Goal: Task Accomplishment & Management: Manage account settings

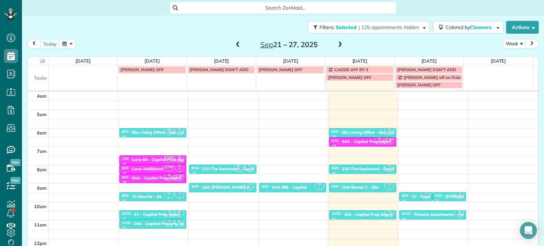
scroll to position [55, 0]
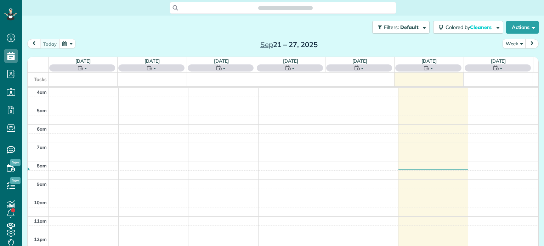
scroll to position [55, 0]
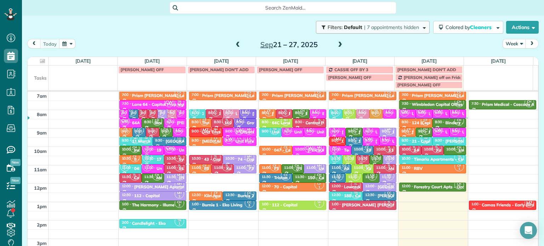
click at [375, 28] on span "| 7 appointments hidden" at bounding box center [391, 27] width 55 height 6
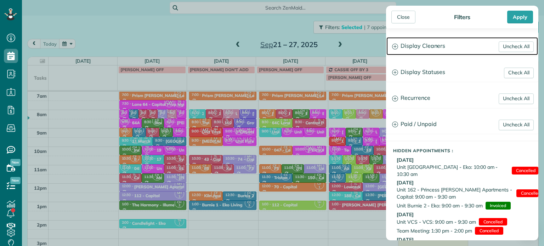
click at [417, 45] on h3 "Display Cleaners" at bounding box center [463, 46] width 152 height 18
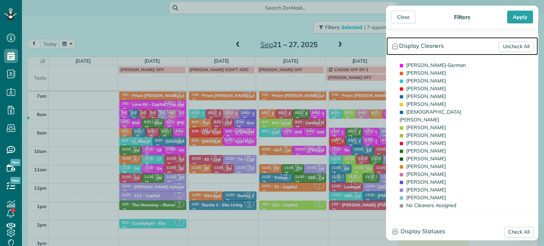
click at [509, 40] on h3 "Display Cleaners" at bounding box center [463, 46] width 152 height 18
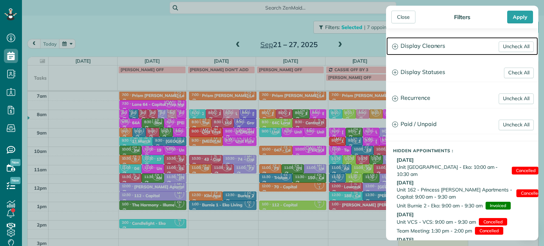
click at [440, 45] on h3 "Display Cleaners" at bounding box center [463, 46] width 152 height 18
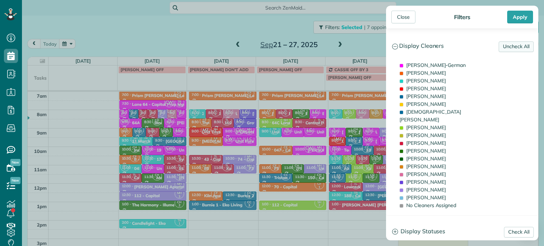
click at [511, 46] on link "Uncheck All" at bounding box center [516, 46] width 35 height 11
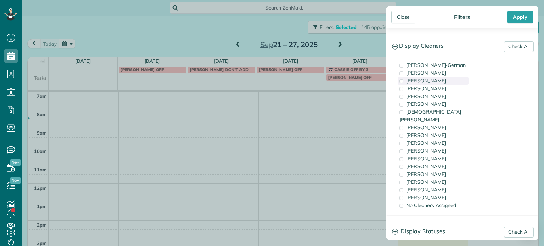
click at [441, 79] on span "Tawnya Reynolds" at bounding box center [426, 81] width 40 height 6
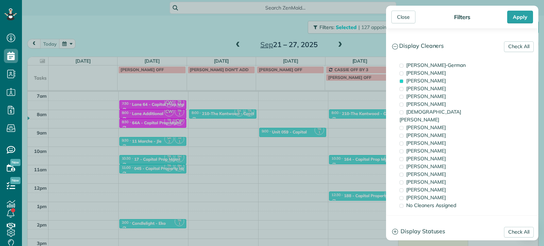
click at [344, 141] on div "Close Filters Apply Check All Display Cleaners Christina Wright-German Cassie F…" at bounding box center [272, 123] width 544 height 246
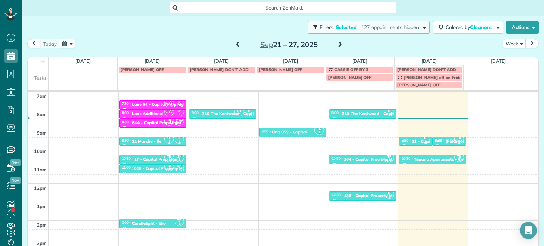
click at [413, 29] on span "Filters: Selected | 127 appointments hidden" at bounding box center [370, 27] width 102 height 6
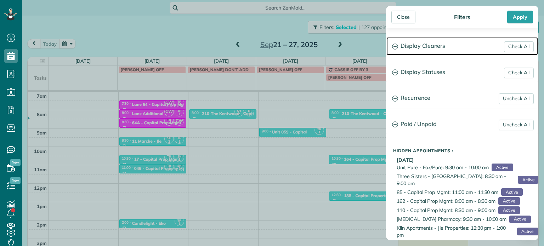
click at [430, 47] on h3 "Display Cleaners" at bounding box center [463, 46] width 152 height 18
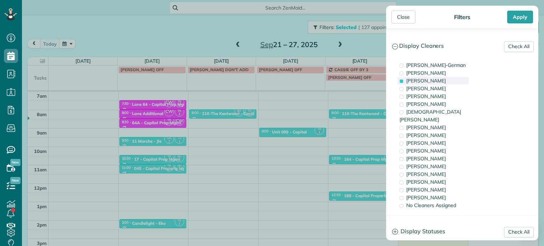
click at [430, 84] on div "Tawnya Reynolds" at bounding box center [433, 81] width 71 height 8
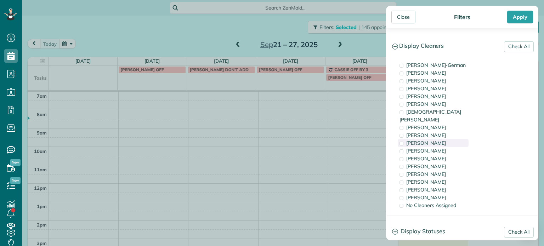
click at [433, 140] on span "Trish Langhorst" at bounding box center [426, 143] width 40 height 6
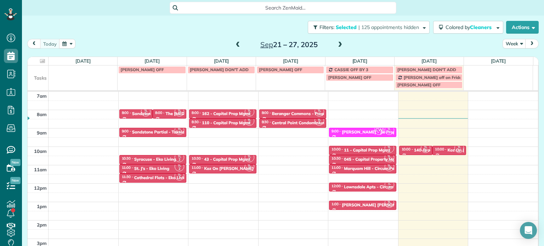
click at [347, 137] on div "Close Filters Apply Check All Display Cleaners Christina Wright-German Cassie F…" at bounding box center [272, 123] width 544 height 246
click at [359, 185] on div "Lownsdale Apts - Circum Pacific" at bounding box center [376, 187] width 64 height 5
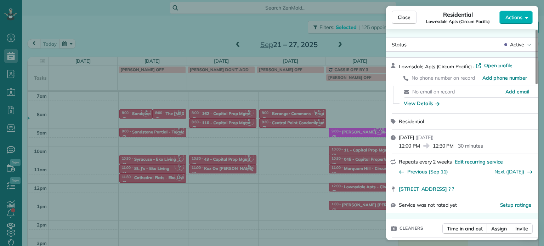
click at [355, 46] on div "Close Residential Lownsdale Apts (Circum Pacific) Actions Status Active Lownsda…" at bounding box center [272, 123] width 544 height 246
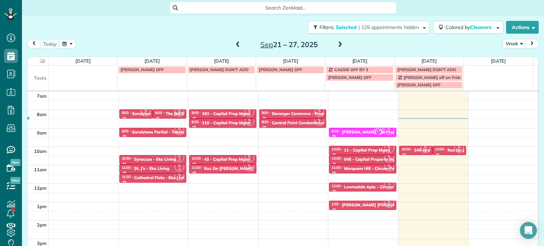
click at [336, 41] on span at bounding box center [340, 45] width 8 height 11
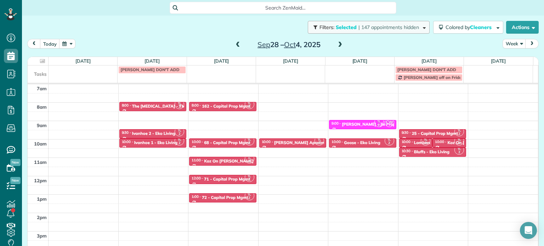
click at [359, 24] on span "| 147 appointments hidden" at bounding box center [389, 27] width 61 height 6
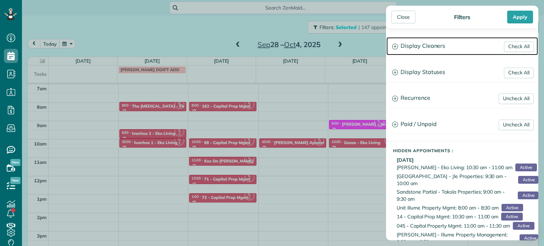
click at [427, 51] on h3 "Display Cleaners" at bounding box center [463, 46] width 152 height 18
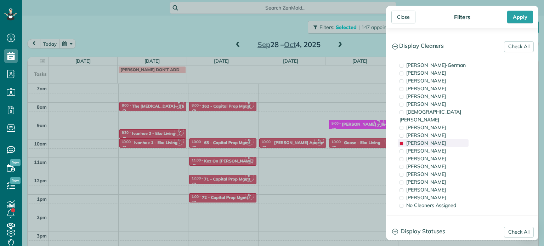
click at [421, 140] on span "Trish Langhorst" at bounding box center [426, 143] width 40 height 6
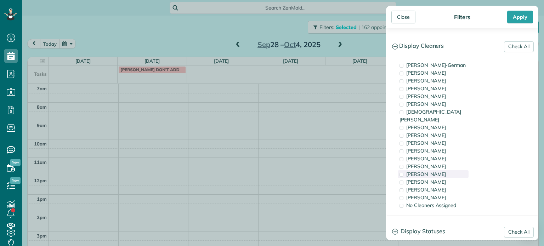
click at [426, 171] on span "Laura Chavez" at bounding box center [426, 174] width 40 height 6
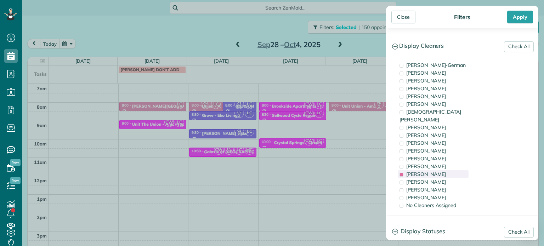
click at [426, 171] on span "Laura Chavez" at bounding box center [426, 174] width 40 height 6
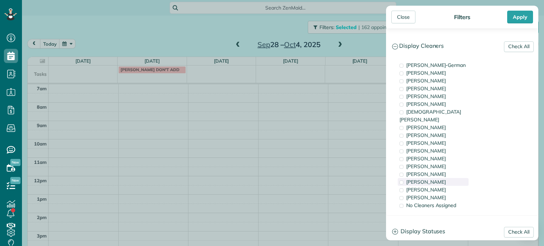
click at [431, 179] on span "Cristina Sainz" at bounding box center [426, 182] width 40 height 6
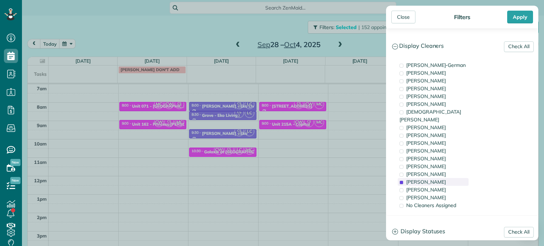
click at [431, 179] on span "Cristina Sainz" at bounding box center [426, 182] width 40 height 6
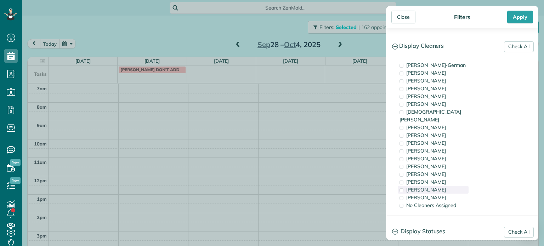
click at [432, 187] on span "Meralda Harris" at bounding box center [426, 190] width 40 height 6
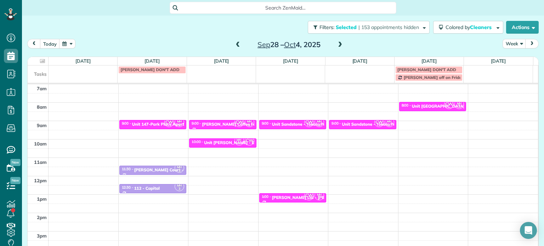
click at [154, 109] on div "Close Filters Apply Check All Display Cleaners Christina Wright-German Cassie F…" at bounding box center [272, 123] width 544 height 246
click at [388, 28] on span "| 153 appointments hidden" at bounding box center [389, 27] width 61 height 6
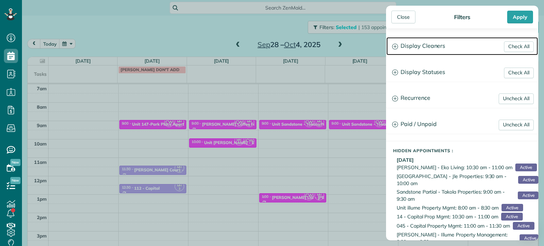
click at [429, 43] on h3 "Display Cleaners" at bounding box center [463, 46] width 152 height 18
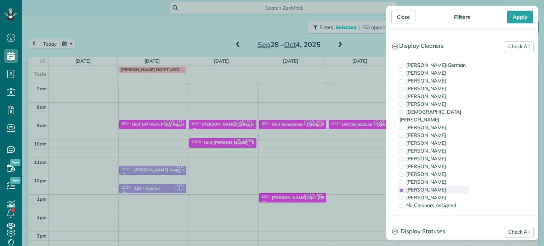
click at [462, 186] on div "Meralda Harris" at bounding box center [433, 190] width 71 height 8
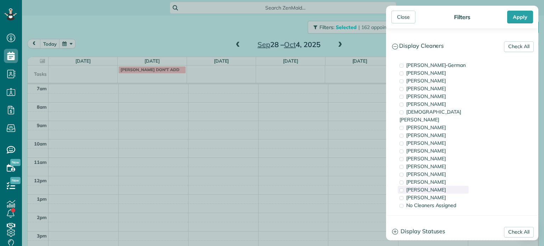
click at [462, 186] on div "Meralda Harris" at bounding box center [433, 190] width 71 height 8
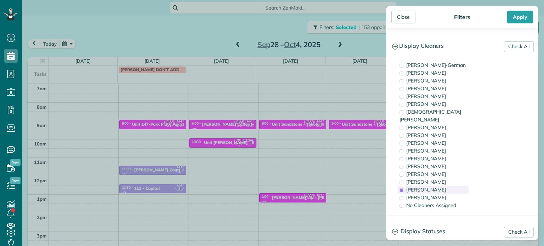
click at [462, 186] on div "Meralda Harris" at bounding box center [433, 190] width 71 height 8
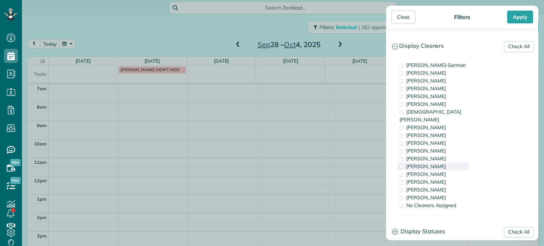
click at [454, 163] on div "Tammi Rue" at bounding box center [433, 167] width 71 height 8
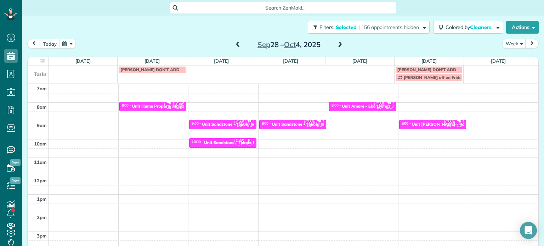
click at [355, 152] on div "Close Filters Apply Check All Display Cleaners Christina Wright-German Cassie F…" at bounding box center [272, 123] width 544 height 246
click at [361, 107] on div "Unit Amore - Eko Living" at bounding box center [365, 106] width 46 height 5
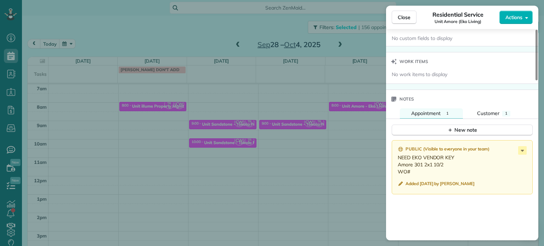
scroll to position [534, 0]
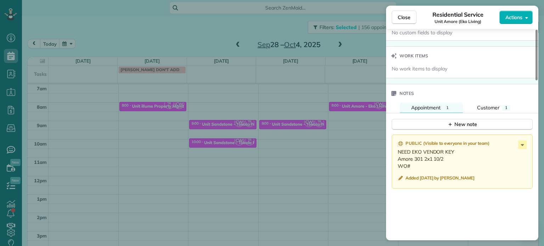
click at [371, 134] on div "Close Residential Service Unit Amore (Eko Living) Actions Status Active Unit Am…" at bounding box center [272, 123] width 544 height 246
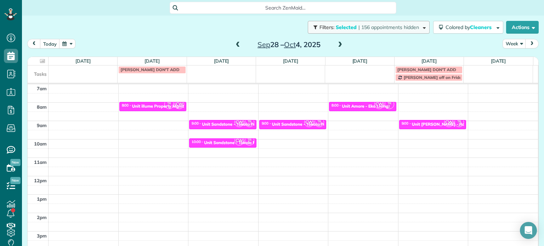
click at [359, 25] on span "| 156 appointments hidden" at bounding box center [389, 27] width 61 height 6
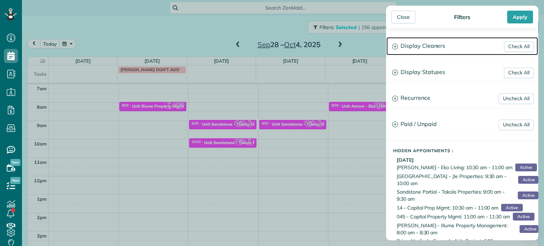
click at [421, 53] on h3 "Display Cleaners" at bounding box center [463, 46] width 152 height 18
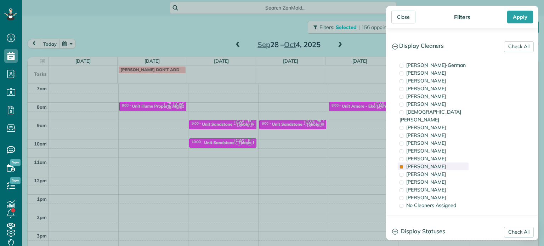
click at [457, 163] on div "Tammi Rue" at bounding box center [433, 167] width 71 height 8
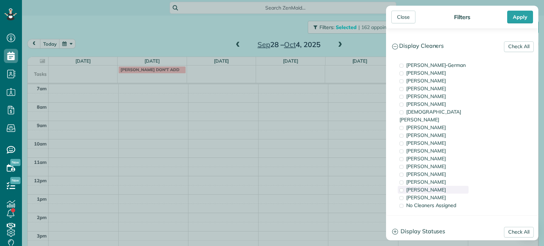
click at [455, 186] on div "Meralda Harris" at bounding box center [433, 190] width 71 height 8
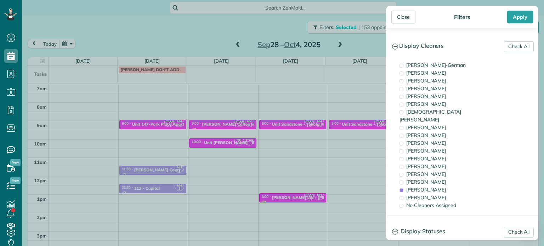
click at [357, 138] on div "Close Filters Apply Check All Display Cleaners Christina Wright-German Cassie F…" at bounding box center [272, 123] width 544 height 246
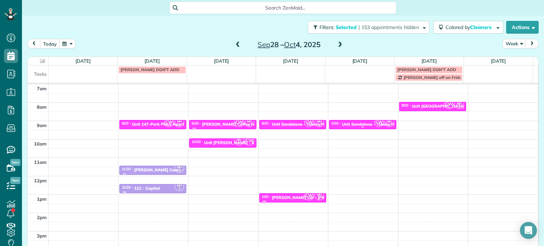
click at [358, 124] on div "Unit Sandstone - Tokola Properties" at bounding box center [376, 124] width 69 height 5
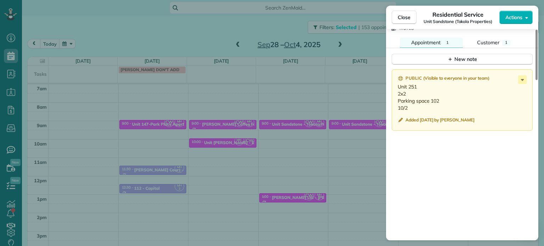
scroll to position [643, 0]
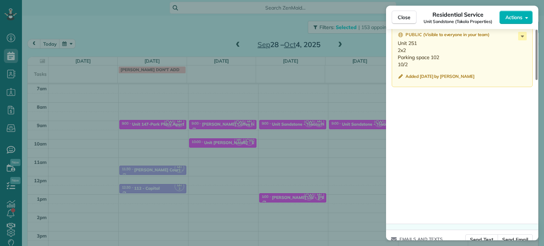
click at [360, 94] on div "Close Residential Service Unit Sandstone (Tokola Properties) Actions Status Act…" at bounding box center [272, 123] width 544 height 246
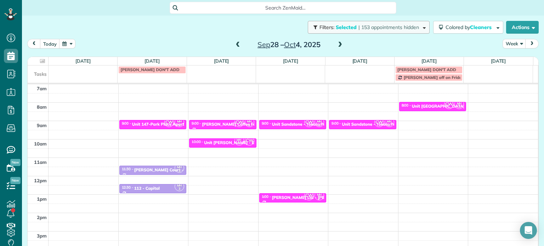
click at [381, 26] on span "| 153 appointments hidden" at bounding box center [389, 27] width 61 height 6
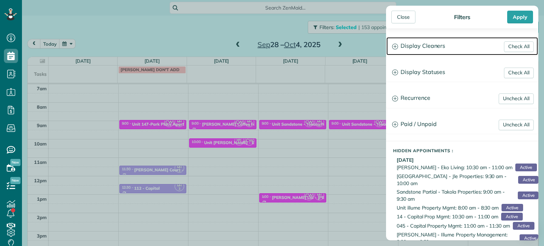
click at [418, 45] on h3 "Display Cleaners" at bounding box center [463, 46] width 152 height 18
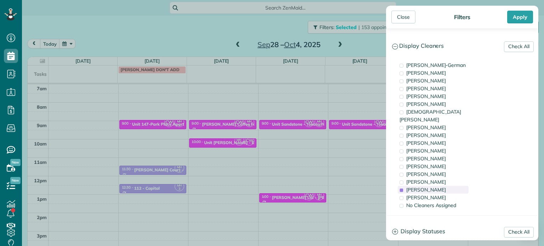
click at [431, 186] on div "Meralda Harris" at bounding box center [433, 190] width 71 height 8
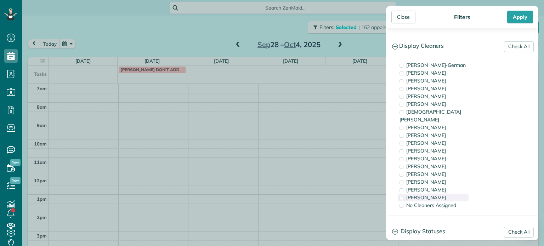
click at [433, 194] on div "Mayra Cota" at bounding box center [433, 198] width 71 height 8
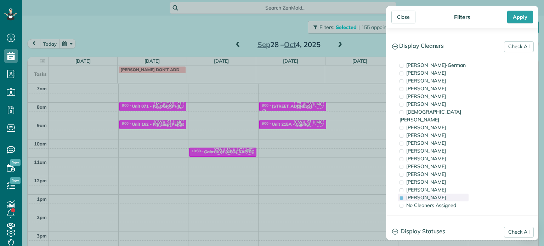
click at [433, 194] on div "Mayra Cota" at bounding box center [433, 198] width 71 height 8
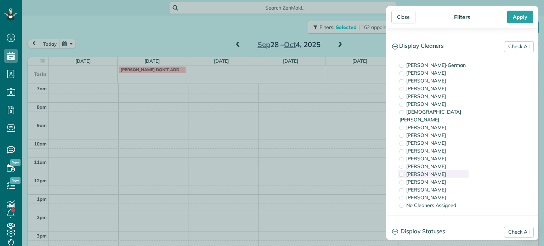
click at [433, 171] on span "Laura Chavez" at bounding box center [426, 174] width 40 height 6
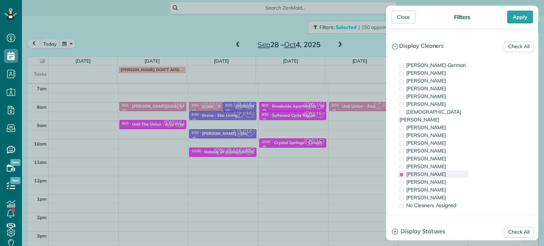
click at [433, 171] on span "Laura Chavez" at bounding box center [426, 174] width 40 height 6
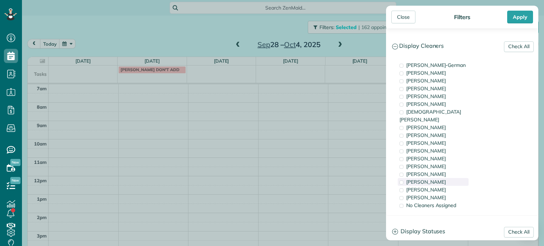
click at [438, 178] on div "Cristina Sainz" at bounding box center [433, 182] width 71 height 8
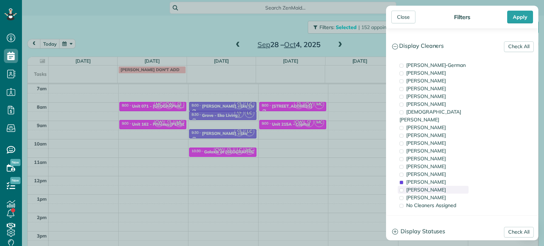
click at [440, 187] on span "Meralda Harris" at bounding box center [426, 190] width 40 height 6
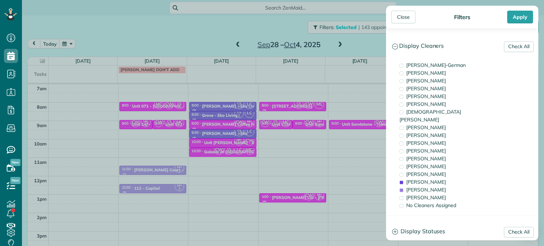
click at [366, 130] on div "Close Filters Apply Check All Display Cleaners Christina Wright-German Cassie F…" at bounding box center [272, 123] width 544 height 246
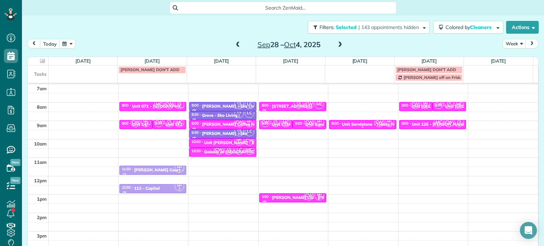
click at [358, 122] on div "9:00 - 9:30 Unit Sandstone - Tokola Properties" at bounding box center [362, 124] width 63 height 6
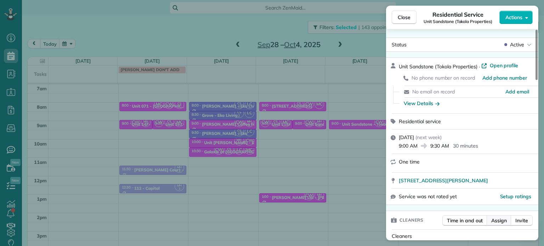
click at [498, 221] on span "Assign" at bounding box center [499, 220] width 16 height 7
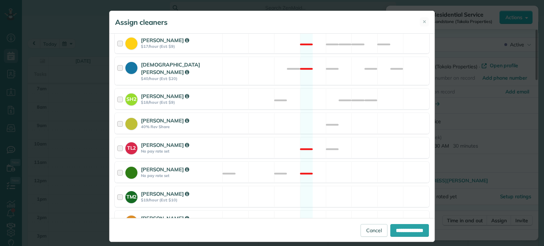
scroll to position [331, 0]
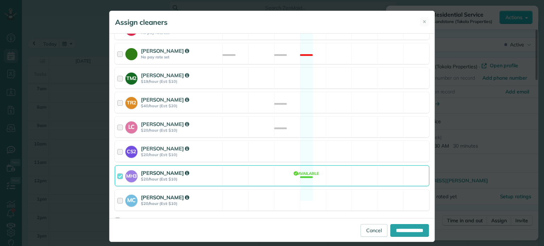
click at [381, 190] on div "MC Mayra Cota $20/hour (Est: $10) Available" at bounding box center [272, 200] width 315 height 21
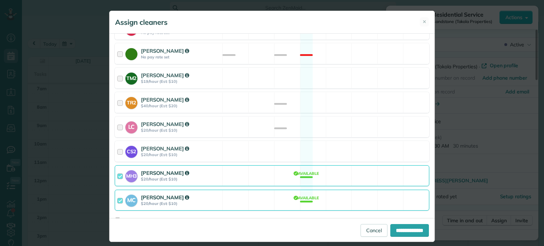
click at [384, 167] on div "MH3 Meralda Harris $20/hour (Est: $10) Available" at bounding box center [272, 175] width 315 height 21
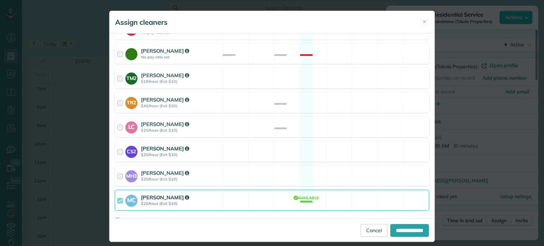
click at [394, 147] on div "CS2 Cristina Sainz $20/hour (Est: $10) Available" at bounding box center [272, 151] width 315 height 21
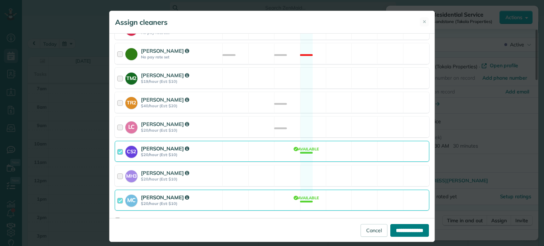
click at [419, 233] on input "**********" at bounding box center [409, 230] width 39 height 13
type input "**********"
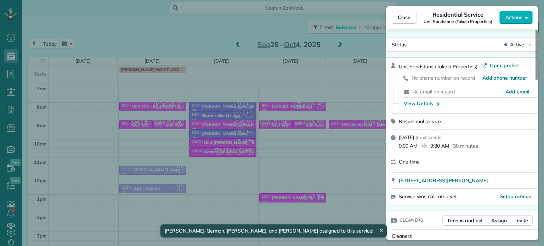
click at [363, 96] on div "Close Residential Service Unit Sandstone (Tokola Properties) Actions Status Act…" at bounding box center [272, 123] width 544 height 246
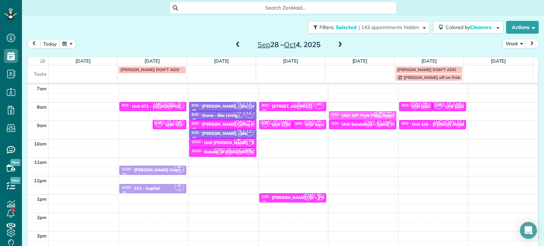
drag, startPoint x: 135, startPoint y: 123, endPoint x: 351, endPoint y: 113, distance: 216.7
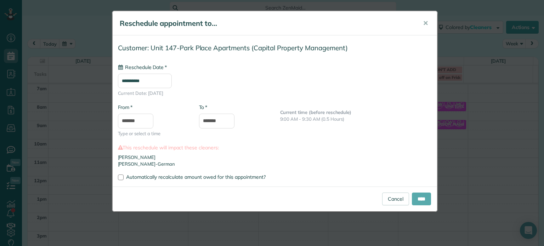
type input "**********"
click at [424, 196] on input "****" at bounding box center [421, 199] width 19 height 13
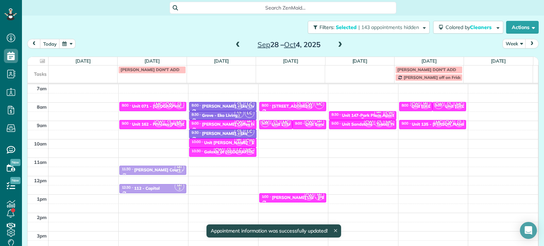
click at [366, 114] on div "Unit 147-Park Place Apartments - Capital Property Management" at bounding box center [406, 115] width 128 height 5
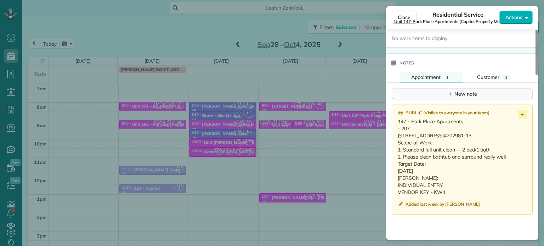
scroll to position [570, 0]
click at [401, 16] on span "Close" at bounding box center [404, 17] width 13 height 7
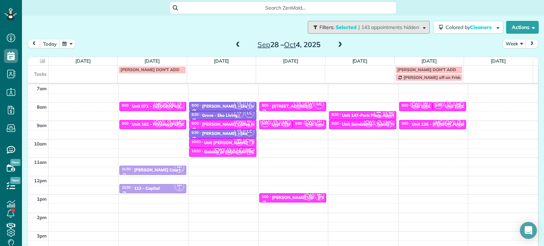
drag, startPoint x: 335, startPoint y: 32, endPoint x: 340, endPoint y: 32, distance: 5.0
click at [336, 32] on button "Filters: Selected | 143 appointments hidden" at bounding box center [369, 27] width 122 height 13
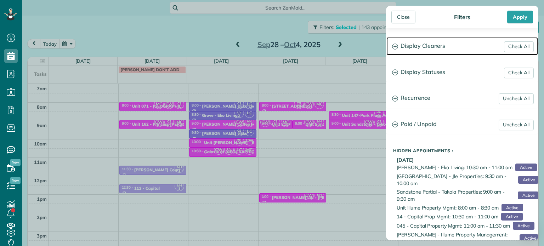
click at [441, 42] on h3 "Display Cleaners" at bounding box center [463, 46] width 152 height 18
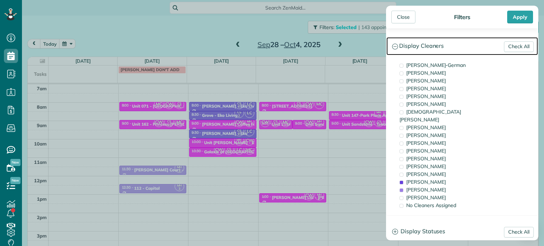
click at [508, 40] on h3 "Display Cleaners" at bounding box center [463, 46] width 152 height 18
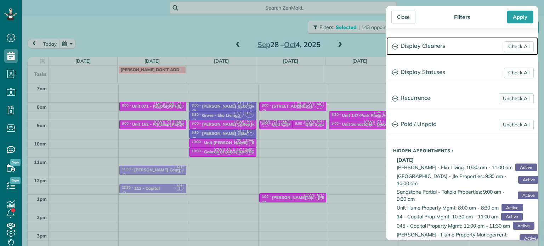
click at [436, 46] on h3 "Display Cleaners" at bounding box center [463, 46] width 152 height 18
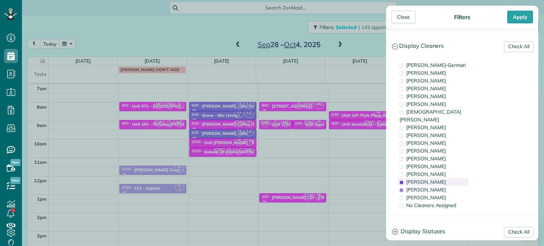
click at [429, 179] on span "Cristina Sainz" at bounding box center [426, 182] width 40 height 6
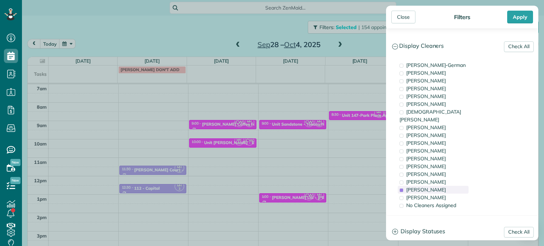
click at [431, 187] on span "Meralda Harris" at bounding box center [426, 190] width 40 height 6
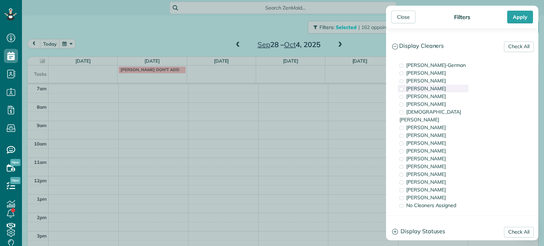
click at [433, 86] on div "Mark Zollo" at bounding box center [433, 89] width 71 height 8
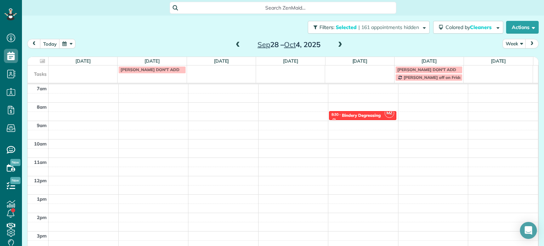
click at [259, 41] on div "Close Filters Apply Check All Display Cleaners Christina Wright-German Cassie F…" at bounding box center [272, 123] width 544 height 246
click at [238, 43] on span at bounding box center [238, 45] width 8 height 6
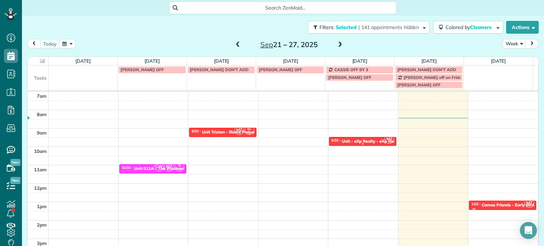
click at [360, 140] on div "Unit - eXp Realty - eXp Realty, LLC" at bounding box center [376, 141] width 68 height 5
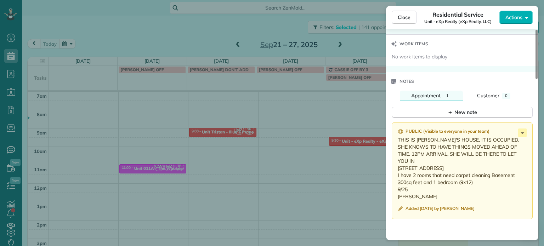
scroll to position [569, 0]
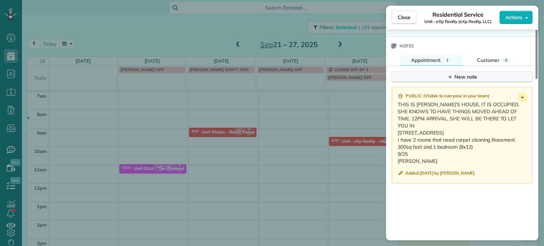
click at [471, 80] on div "New note" at bounding box center [462, 76] width 30 height 7
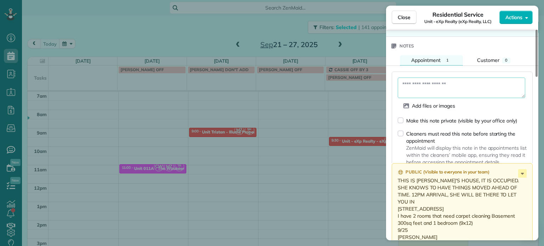
click at [469, 92] on textarea at bounding box center [462, 88] width 128 height 21
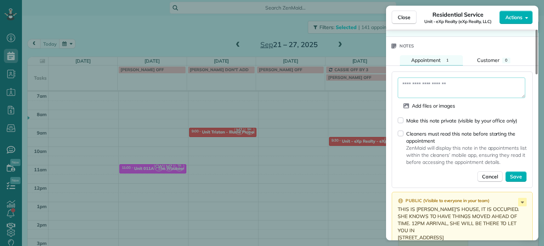
paste textarea "**********"
type textarea "**********"
click at [523, 177] on button "Save" at bounding box center [516, 176] width 21 height 11
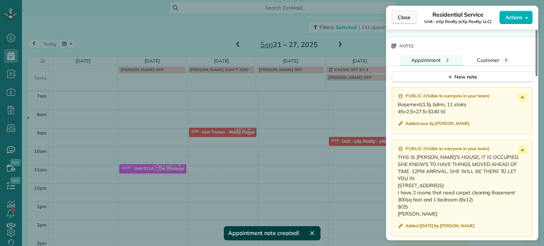
click at [402, 17] on span "Close" at bounding box center [404, 17] width 13 height 7
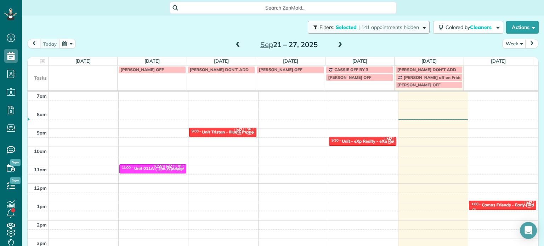
click at [363, 29] on span "| 141 appointments hidden" at bounding box center [389, 27] width 61 height 6
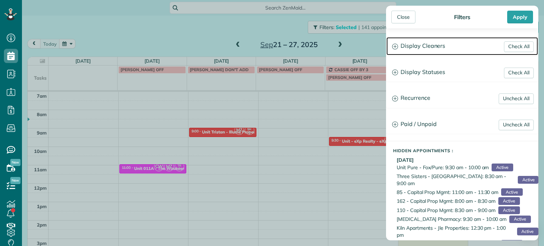
click at [424, 49] on h3 "Display Cleaners" at bounding box center [463, 46] width 152 height 18
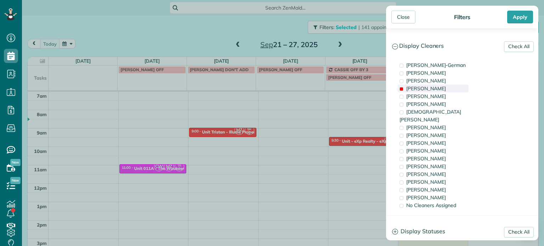
click at [433, 86] on div "Mark Zollo" at bounding box center [433, 89] width 71 height 8
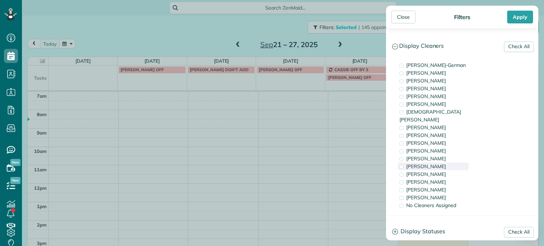
click at [437, 163] on div "Tammi Rue" at bounding box center [433, 167] width 71 height 8
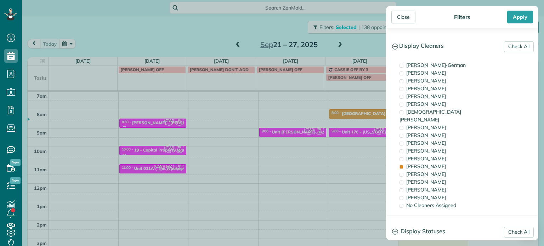
click at [356, 130] on div "Close Filters Apply Check All Display Cleaners Christina Wright-German Cassie F…" at bounding box center [272, 123] width 544 height 246
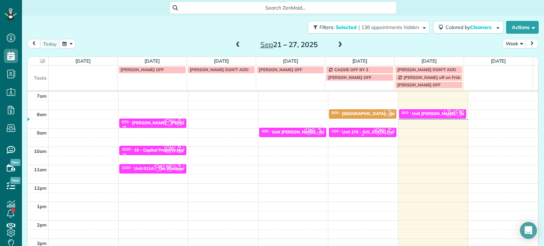
click at [356, 130] on div "Unit 176 - Mississippi Delta - Capital" at bounding box center [379, 132] width 74 height 5
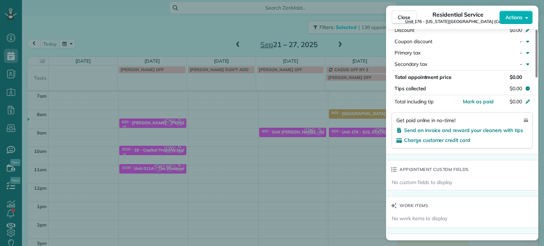
scroll to position [604, 0]
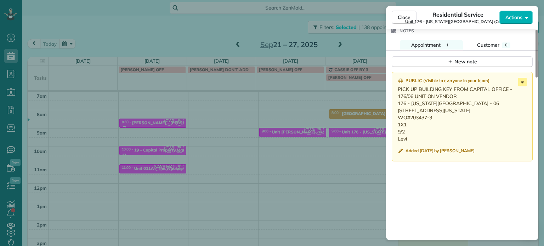
click at [521, 85] on icon at bounding box center [522, 82] width 9 height 9
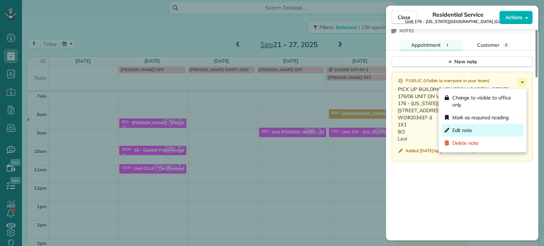
click at [478, 130] on span "Edit note" at bounding box center [486, 130] width 69 height 7
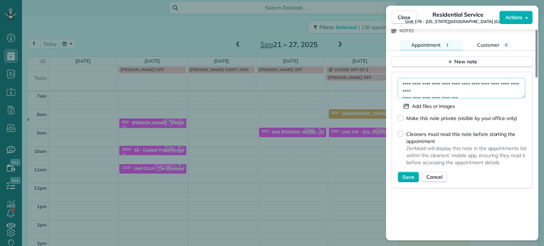
click at [475, 94] on textarea "**********" at bounding box center [462, 88] width 128 height 21
type textarea "**********"
click at [414, 181] on button "Save" at bounding box center [408, 177] width 21 height 11
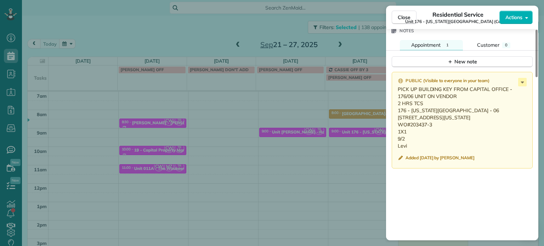
drag, startPoint x: 410, startPoint y: 157, endPoint x: 395, endPoint y: 113, distance: 46.3
click at [395, 113] on div "Public ( Visible to everyone in your team ) PICK UP BUILDING KEY FROM CAPITAL O…" at bounding box center [462, 120] width 141 height 97
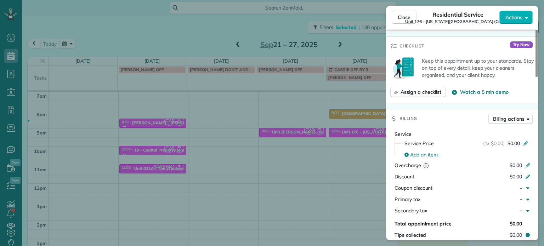
scroll to position [0, 0]
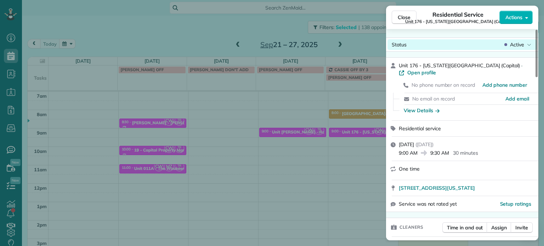
click at [518, 45] on span "Active" at bounding box center [517, 44] width 14 height 7
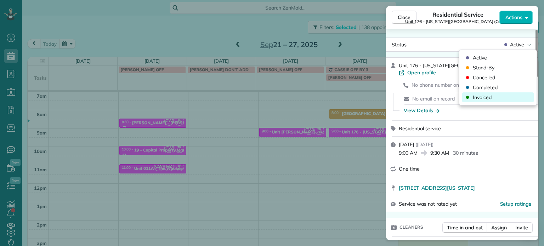
click at [498, 97] on span "Invoiced" at bounding box center [503, 97] width 60 height 7
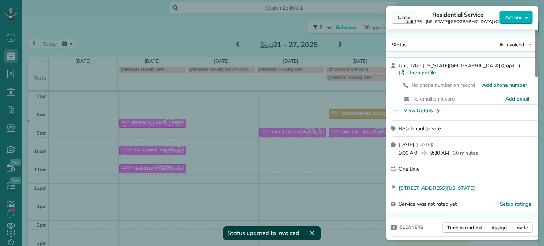
click at [407, 19] on span "Close" at bounding box center [404, 17] width 13 height 7
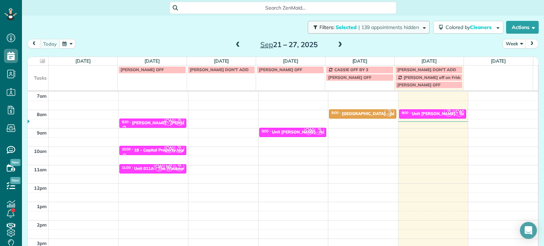
click at [391, 30] on span "| 139 appointments hidden" at bounding box center [389, 27] width 61 height 6
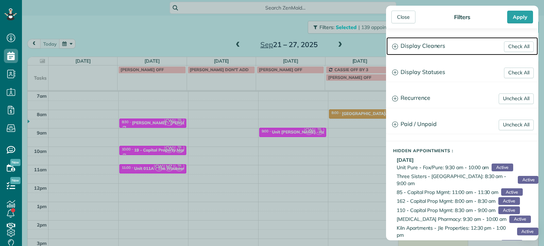
click at [412, 48] on h3 "Display Cleaners" at bounding box center [463, 46] width 152 height 18
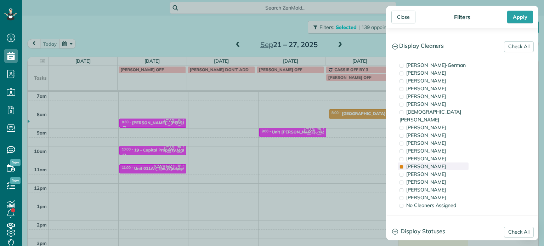
click at [431, 163] on span "Tammi Rue" at bounding box center [426, 166] width 40 height 6
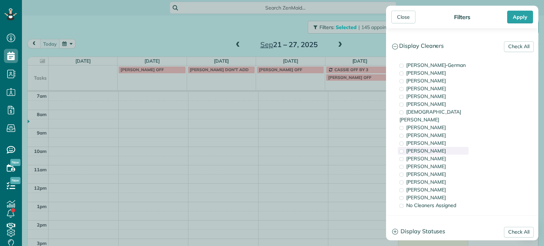
click at [436, 147] on div "Cyndi Holm" at bounding box center [433, 151] width 71 height 8
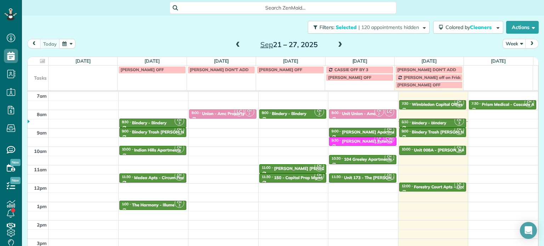
click at [340, 130] on div "Close Filters Apply Check All Display Cleaners Christina Wright-German Cassie F…" at bounding box center [272, 123] width 544 height 246
click at [348, 174] on div at bounding box center [362, 178] width 67 height 9
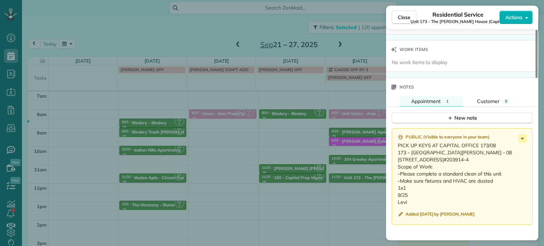
scroll to position [570, 0]
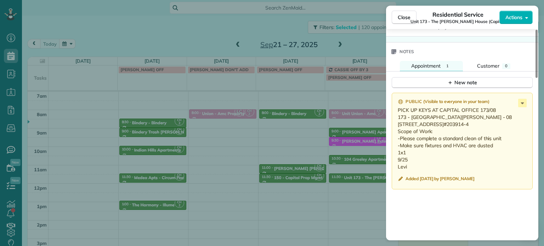
click at [367, 36] on div "Close Residential Service Unit 173 - The Clark House (Capital) Actions Status A…" at bounding box center [272, 123] width 544 height 246
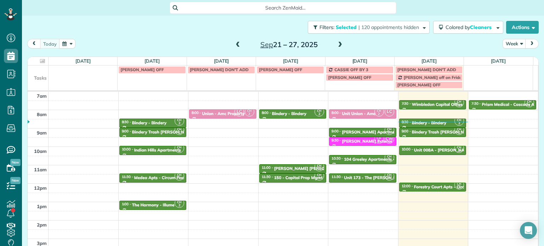
click at [372, 19] on div "Filters: Selected | 120 appointments hidden Colored by Cleaners Color by Cleane…" at bounding box center [283, 27] width 522 height 23
click at [374, 25] on span "| 120 appointments hidden" at bounding box center [389, 27] width 61 height 6
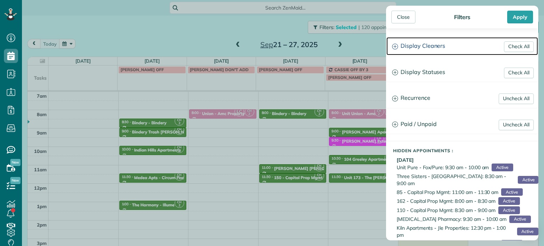
click at [408, 45] on h3 "Display Cleaners" at bounding box center [463, 46] width 152 height 18
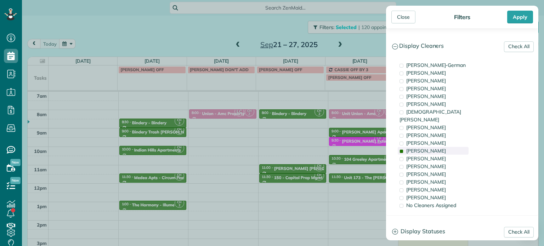
click at [433, 147] on div "Cyndi Holm" at bounding box center [433, 151] width 71 height 8
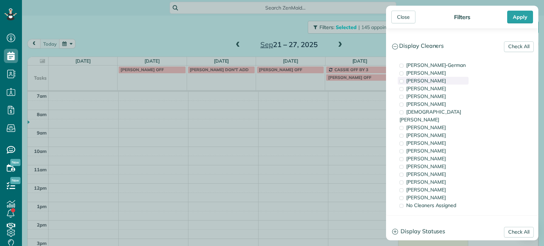
click at [444, 82] on span "Tawnya Reynolds" at bounding box center [426, 81] width 40 height 6
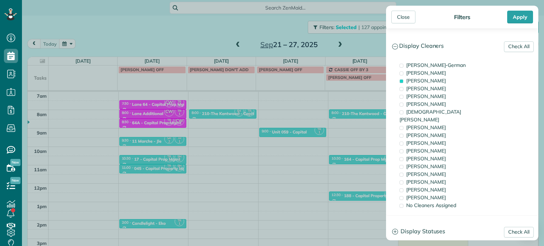
click at [372, 48] on div "Close Filters Apply Check All Display Cleaners Christina Wright-German Cassie F…" at bounding box center [272, 123] width 544 height 246
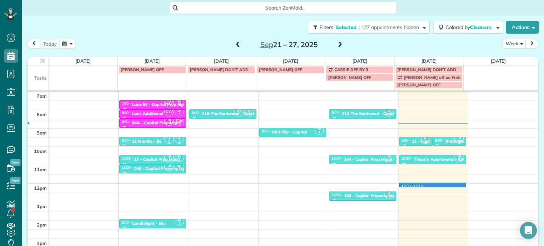
click at [441, 186] on div "4am 5am 6am 7am 8am 9am 10am 11am 12pm 1pm 2pm 3pm 4pm 5pm SH 2 TR 1 6:00 - 6:3…" at bounding box center [283, 165] width 510 height 258
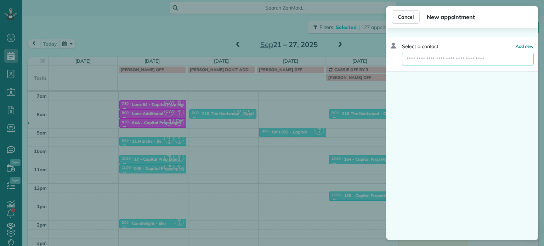
click at [455, 57] on input "text" at bounding box center [467, 59] width 131 height 13
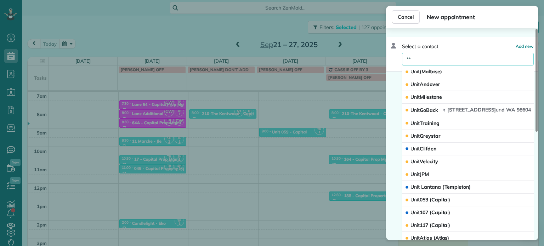
type input "*"
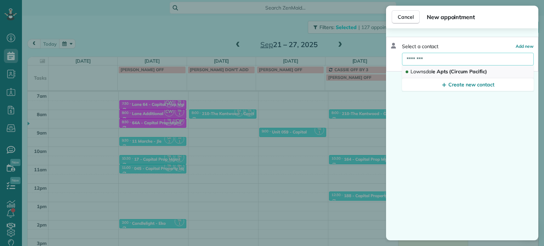
type input "********"
click at [447, 70] on span "Lownsdal e Apts (Circum Pacific)" at bounding box center [449, 71] width 77 height 6
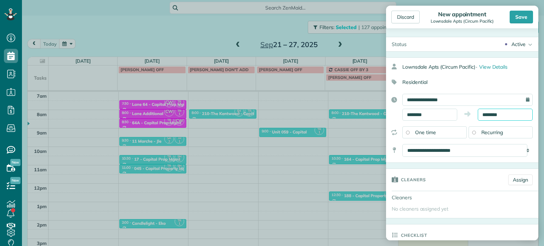
click at [491, 113] on input "********" at bounding box center [505, 115] width 55 height 12
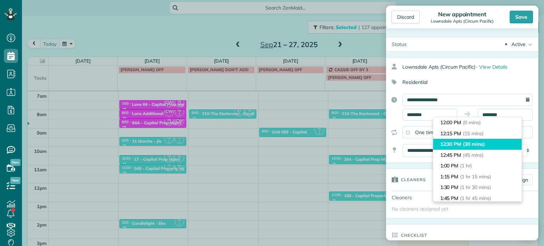
type input "********"
click at [493, 143] on li "12:30 PM (30 mins)" at bounding box center [477, 144] width 89 height 11
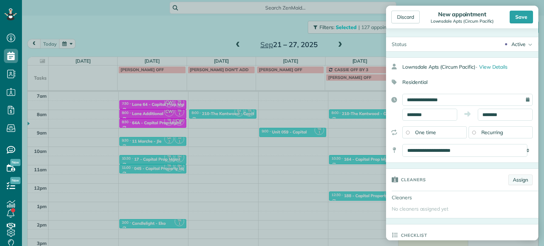
click at [512, 179] on link "Assign" at bounding box center [520, 180] width 24 height 11
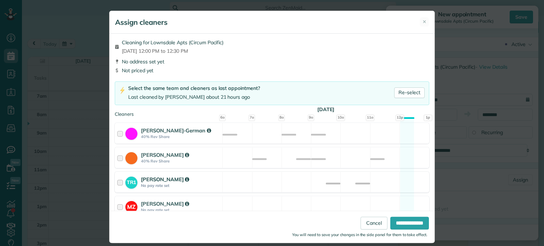
click at [338, 185] on div "TR1 Tawnya Reynolds No pay rate set Available" at bounding box center [272, 182] width 315 height 21
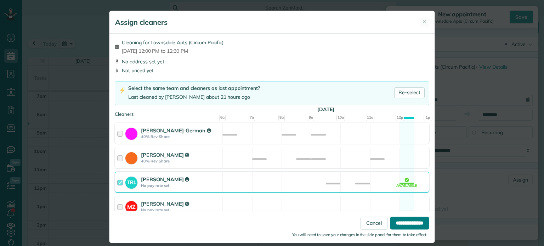
click at [408, 229] on input "**********" at bounding box center [409, 223] width 39 height 13
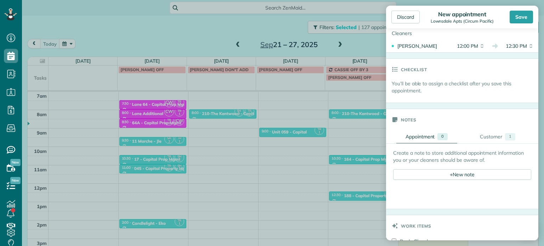
scroll to position [283, 0]
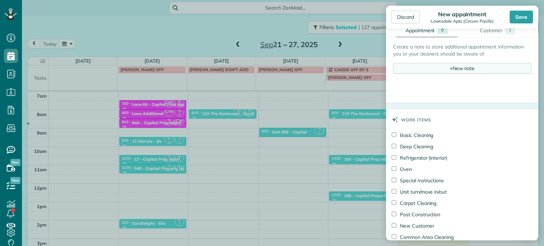
click at [472, 68] on div "+ New note" at bounding box center [462, 68] width 138 height 11
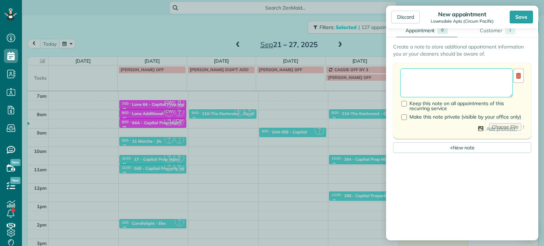
click at [477, 73] on textarea at bounding box center [456, 82] width 113 height 29
click at [421, 89] on textarea "**********" at bounding box center [456, 82] width 113 height 29
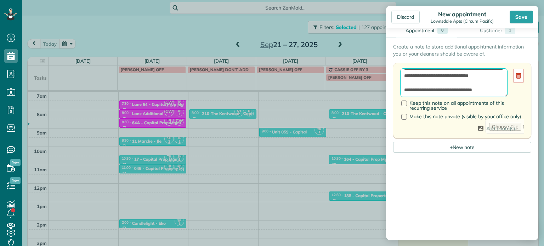
scroll to position [0, 0]
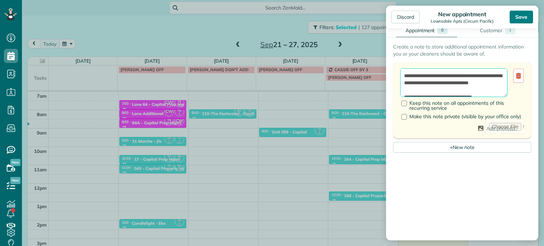
type textarea "**********"
click at [526, 17] on div "Save" at bounding box center [521, 17] width 23 height 13
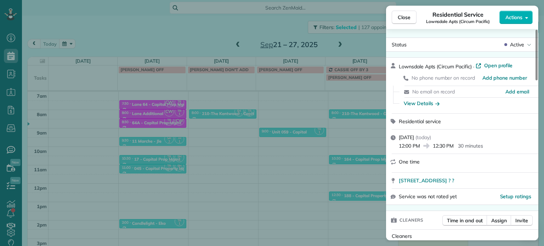
click at [406, 16] on span "Close" at bounding box center [404, 17] width 13 height 7
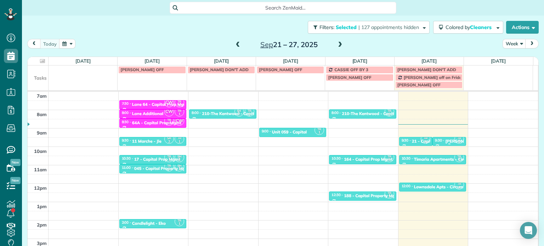
click at [454, 140] on div "TR 1" at bounding box center [459, 139] width 10 height 10
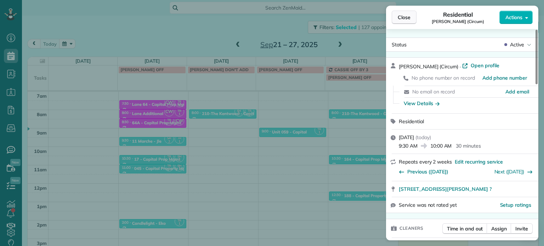
click at [411, 18] on button "Close" at bounding box center [404, 17] width 25 height 13
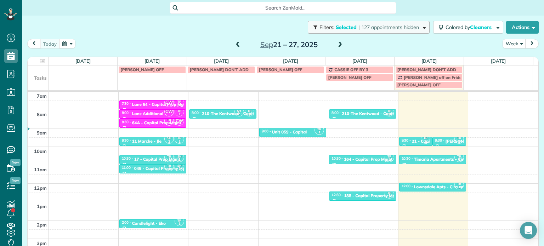
click at [395, 28] on span "| 127 appointments hidden" at bounding box center [389, 27] width 61 height 6
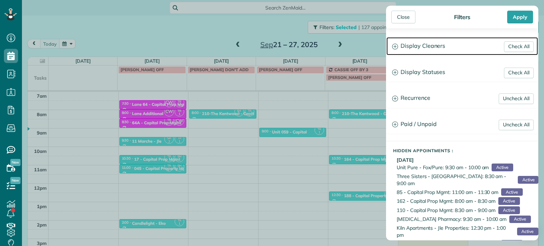
click at [417, 47] on h3 "Display Cleaners" at bounding box center [463, 46] width 152 height 18
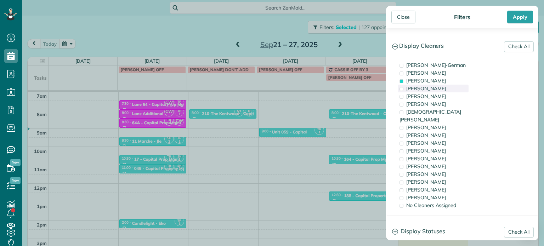
click at [418, 85] on div "Mark Zollo" at bounding box center [433, 89] width 71 height 8
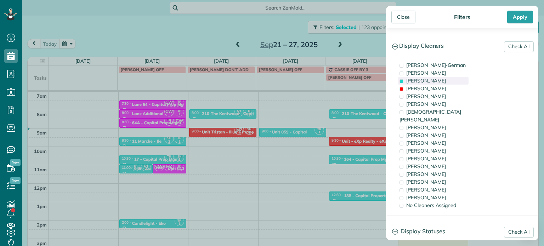
click at [418, 82] on span "Tawnya Reynolds" at bounding box center [426, 81] width 40 height 6
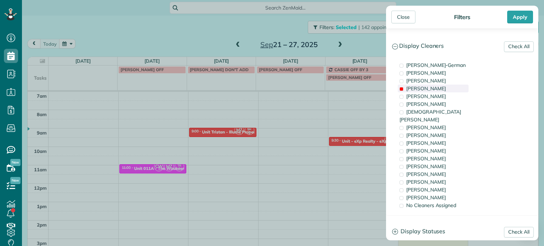
click at [420, 88] on span "Mark Zollo" at bounding box center [426, 88] width 40 height 6
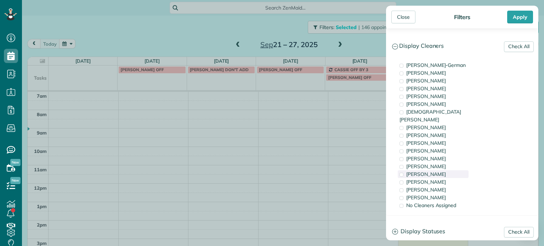
click at [432, 171] on span "Laura Chavez" at bounding box center [426, 174] width 40 height 6
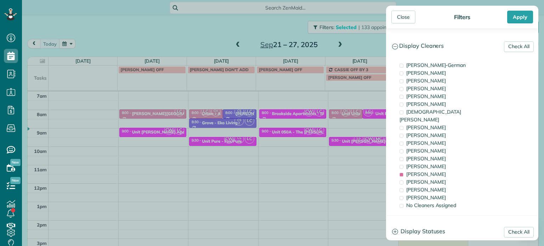
click at [355, 143] on div "Close Filters Apply Check All Display Cleaners Christina Wright-German Cassie F…" at bounding box center [272, 123] width 544 height 246
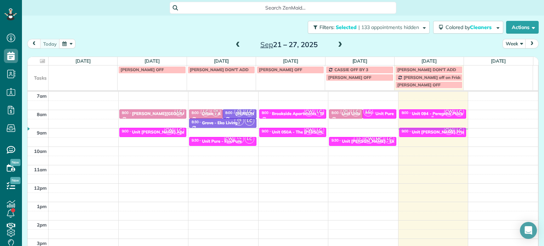
click at [428, 114] on div "Unit 094 - Peregrine Place Apartments - Capital" at bounding box center [459, 113] width 94 height 5
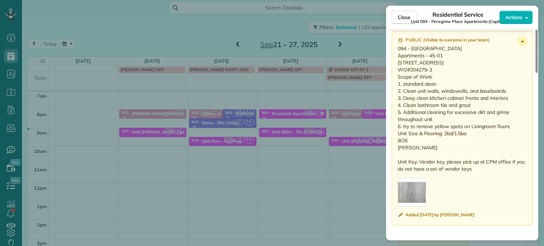
scroll to position [609, 0]
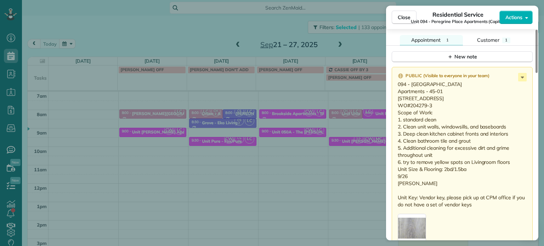
drag, startPoint x: 433, startPoint y: 115, endPoint x: 410, endPoint y: 118, distance: 23.3
click at [410, 118] on p "094 - Peregrine Place Apartments - 45-01 7045 N Mohawk Ave, #01 Portland, OR 97…" at bounding box center [463, 145] width 130 height 128
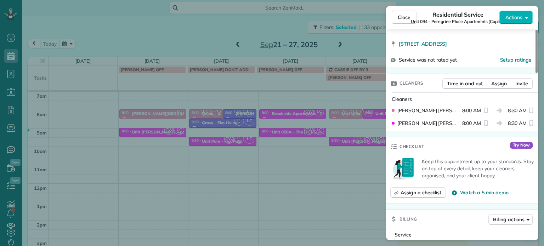
scroll to position [0, 0]
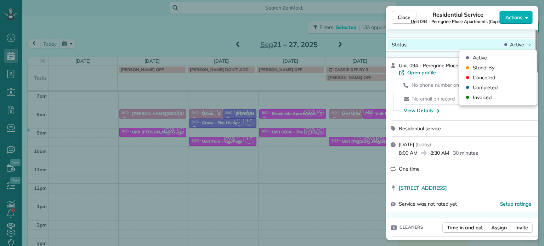
click at [528, 43] on icon at bounding box center [529, 44] width 4 height 7
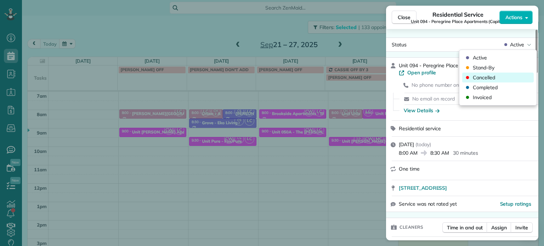
click at [503, 80] on span "Cancelled" at bounding box center [503, 77] width 60 height 7
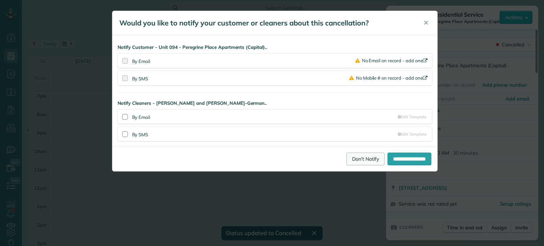
click at [365, 158] on link "Don't Notify" at bounding box center [365, 159] width 38 height 13
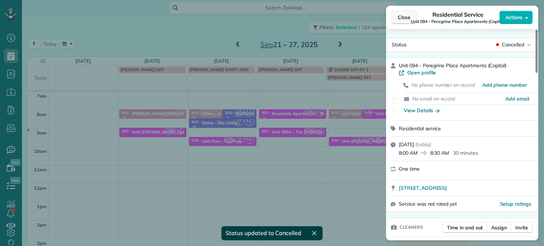
click at [398, 19] on span "Close" at bounding box center [404, 17] width 13 height 7
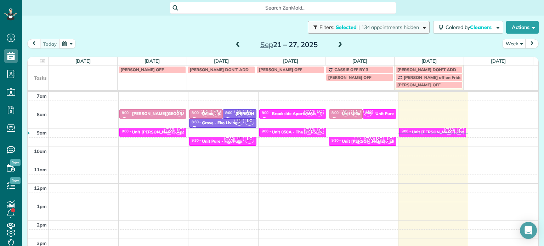
click at [410, 30] on span "| 134 appointments hidden" at bounding box center [389, 27] width 61 height 6
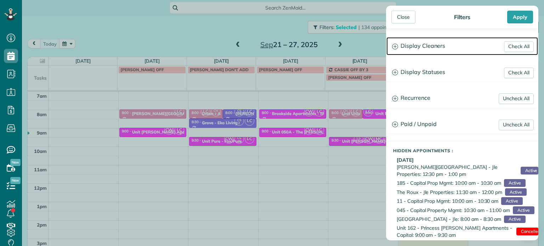
click at [436, 46] on h3 "Display Cleaners" at bounding box center [463, 46] width 152 height 18
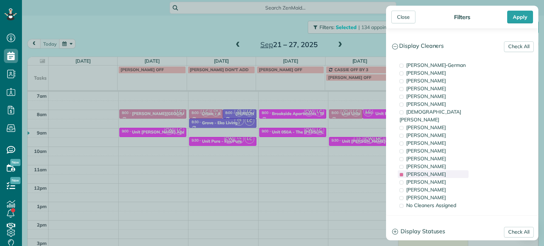
click at [433, 171] on span "Laura Chavez" at bounding box center [426, 174] width 40 height 6
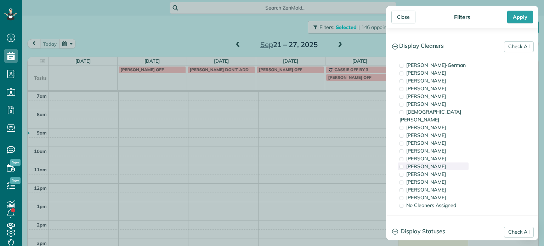
click at [433, 163] on div "Tammi Rue" at bounding box center [433, 167] width 71 height 8
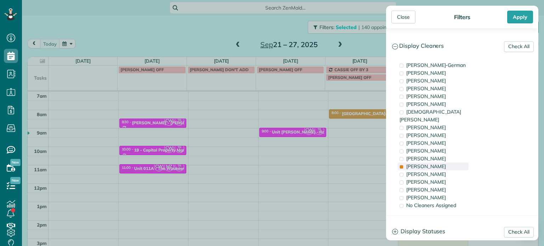
click at [433, 163] on div "Tammi Rue" at bounding box center [433, 167] width 71 height 8
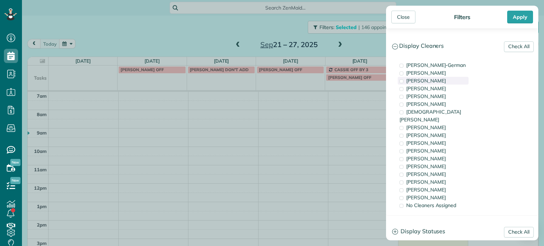
click at [452, 78] on div "Tawnya Reynolds" at bounding box center [433, 81] width 71 height 8
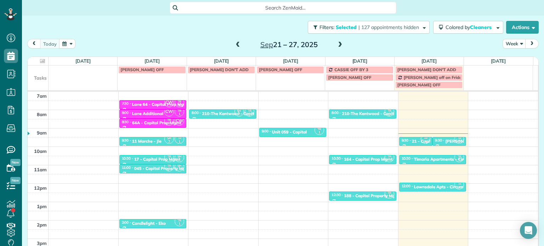
click at [288, 171] on div "Close Filters Apply Check All Display Cleaners Christina Wright-German Cassie F…" at bounding box center [272, 123] width 544 height 246
click at [446, 139] on div "Thurman - Circum" at bounding box center [472, 141] width 52 height 5
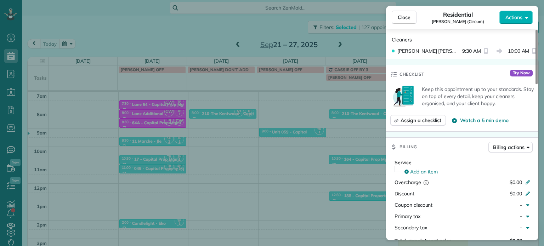
scroll to position [462, 0]
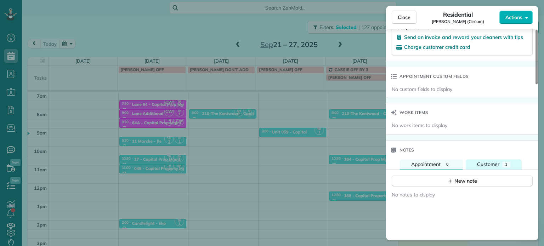
click at [495, 168] on span "Customer" at bounding box center [488, 164] width 22 height 6
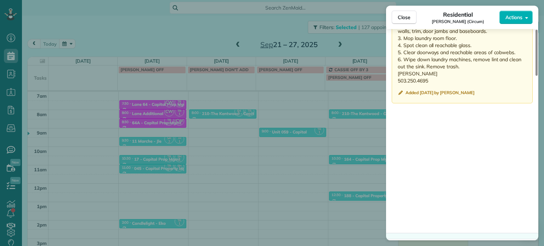
scroll to position [602, 0]
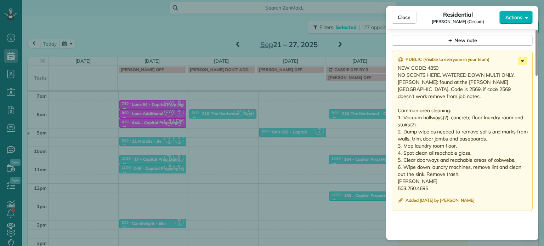
click at [523, 62] on icon at bounding box center [522, 61] width 3 height 2
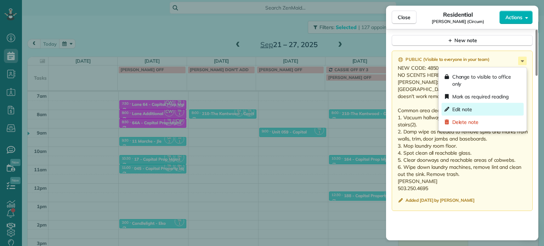
click at [479, 105] on div "Edit note" at bounding box center [483, 109] width 82 height 13
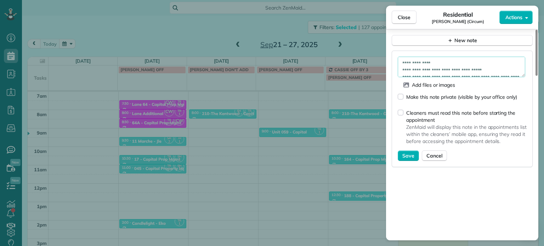
click at [456, 66] on textarea "**********" at bounding box center [462, 67] width 128 height 21
click at [457, 66] on textarea "**********" at bounding box center [462, 67] width 128 height 21
type textarea "**********"
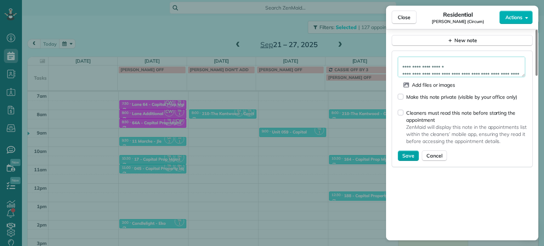
click at [403, 157] on span "Save" at bounding box center [408, 155] width 12 height 7
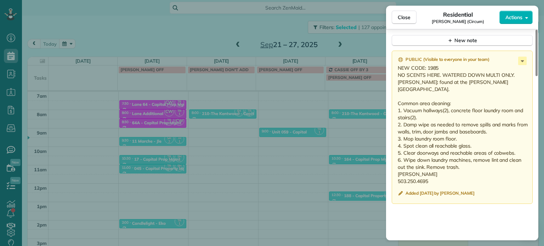
click at [344, 131] on div "Close Residential Thurman (Circum) Actions Status Active Thurman (Circum) · Ope…" at bounding box center [272, 123] width 544 height 246
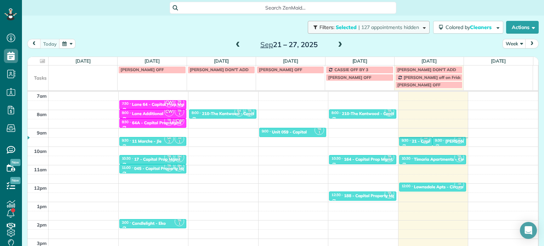
click at [376, 25] on span "| 127 appointments hidden" at bounding box center [389, 27] width 61 height 6
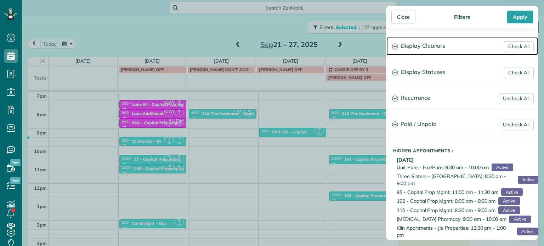
click at [428, 43] on h3 "Display Cleaners" at bounding box center [463, 46] width 152 height 18
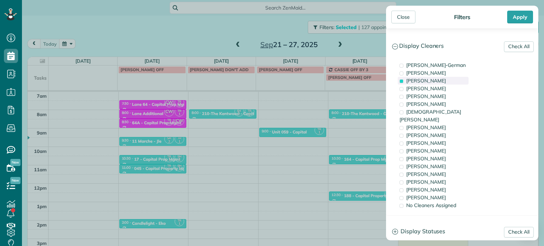
click at [440, 82] on span "Tawnya Reynolds" at bounding box center [426, 81] width 40 height 6
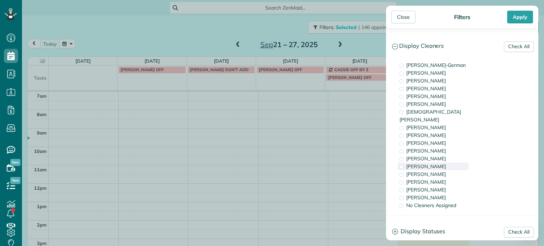
click at [440, 163] on div "Tammi Rue" at bounding box center [433, 167] width 71 height 8
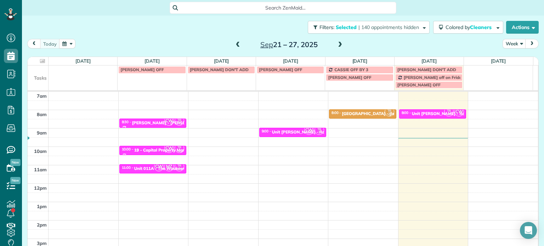
click at [321, 136] on div "Close Filters Apply Check All Display Cleaners Christina Wright-German Cassie F…" at bounding box center [272, 123] width 544 height 246
click at [418, 113] on div "Unit Benford - Rcm Properties" at bounding box center [451, 113] width 78 height 5
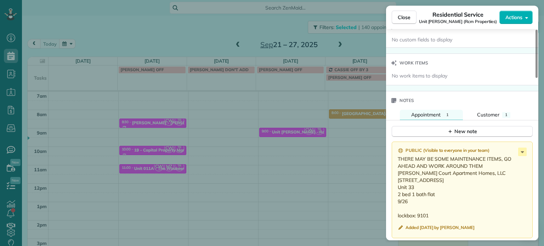
scroll to position [535, 0]
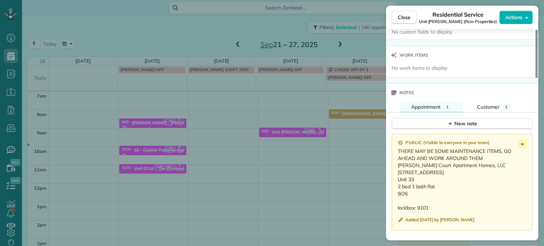
click at [220, 36] on div "Close Residential Service Unit Benford (Rcm Properties) Actions Status Active U…" at bounding box center [272, 123] width 544 height 246
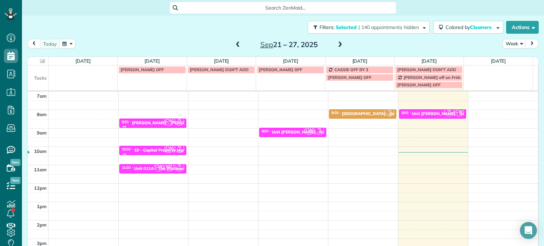
click at [337, 42] on span at bounding box center [340, 45] width 8 height 6
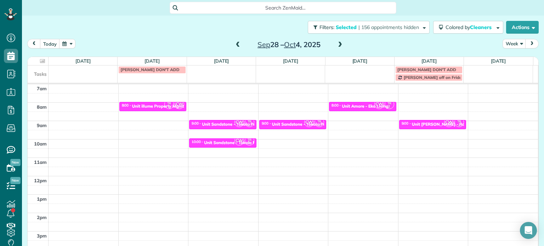
click at [337, 42] on span at bounding box center [340, 45] width 8 height 6
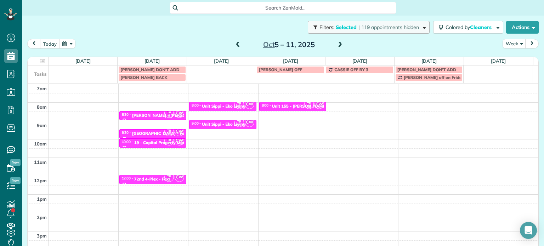
click at [378, 30] on span "| 119 appointments hidden" at bounding box center [389, 27] width 61 height 6
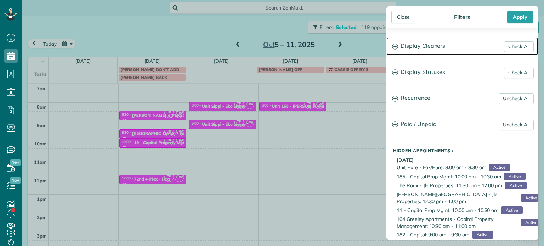
click at [422, 44] on h3 "Display Cleaners" at bounding box center [463, 46] width 152 height 18
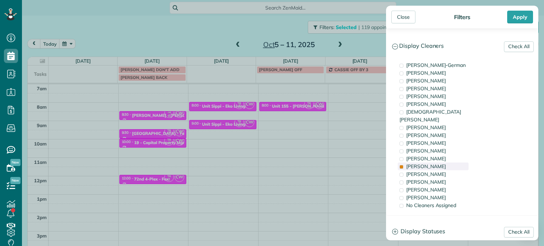
click at [431, 163] on div "Tammi Rue" at bounding box center [433, 167] width 71 height 8
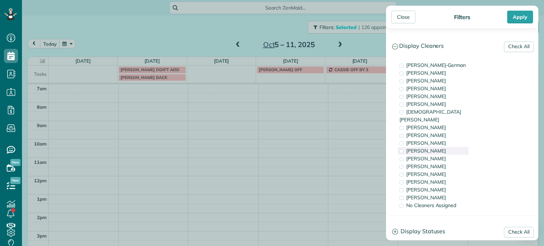
click at [433, 147] on div "Cyndi Holm" at bounding box center [433, 151] width 71 height 8
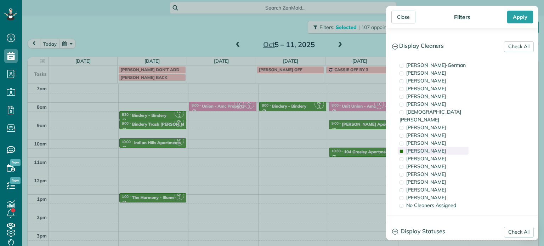
click at [433, 147] on div "Cyndi Holm" at bounding box center [433, 151] width 71 height 8
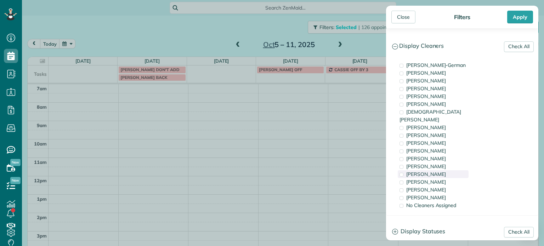
click at [435, 171] on span "Laura Chavez" at bounding box center [426, 174] width 40 height 6
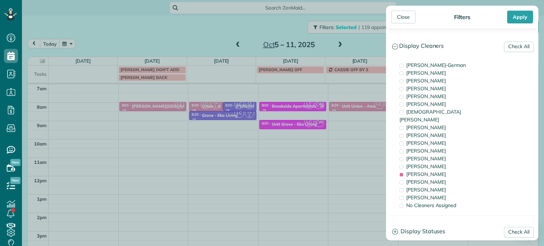
click at [158, 124] on div "Close Filters Apply Check All Display Cleaners Christina Wright-German Cassie F…" at bounding box center [272, 123] width 544 height 246
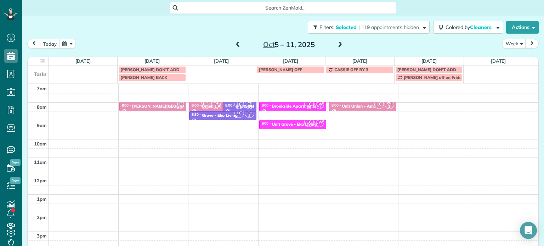
click at [159, 123] on div "4am 5am 6am 7am 8am 9am 10am 11am 12pm 1pm 2pm 3pm 4pm 5pm LC 8:00 - 8:30 Corbe…" at bounding box center [283, 158] width 510 height 258
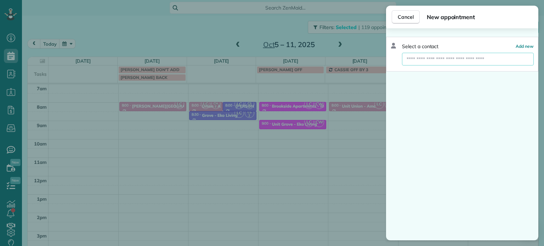
click at [431, 55] on input "text" at bounding box center [467, 59] width 131 height 13
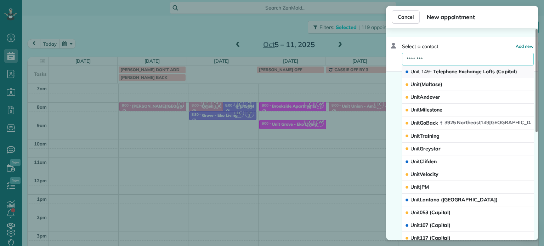
type input "********"
click at [450, 68] on span "Unit 149 - Telephone Exchange Lofts (Capital)" at bounding box center [464, 71] width 107 height 6
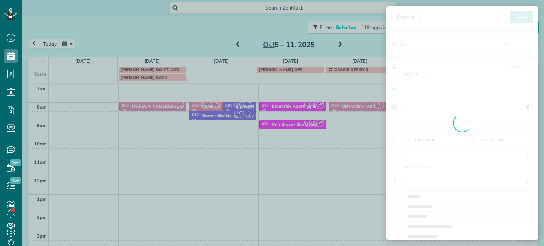
type input "**********"
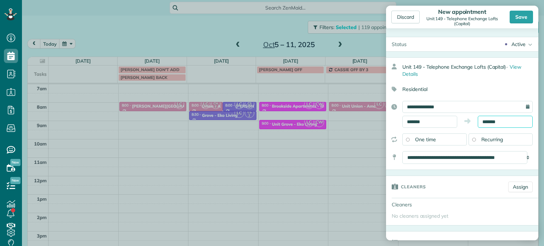
click at [490, 124] on body "Dashboard Scheduling Calendar View List View Dispatch View - Weekly scheduling …" at bounding box center [272, 123] width 544 height 246
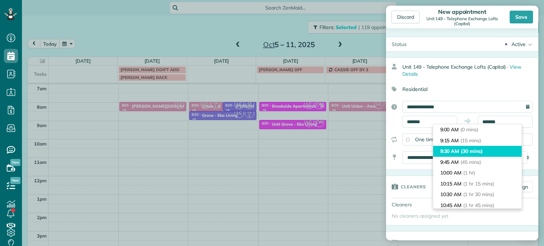
type input "*******"
click at [489, 151] on li "9:30 AM (30 mins)" at bounding box center [477, 151] width 89 height 11
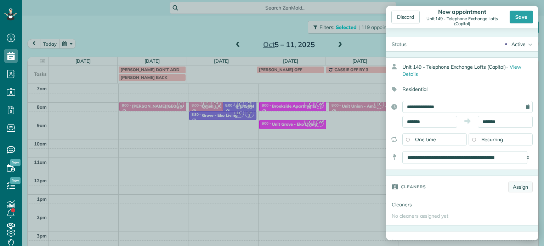
click at [512, 190] on link "Assign" at bounding box center [520, 187] width 24 height 11
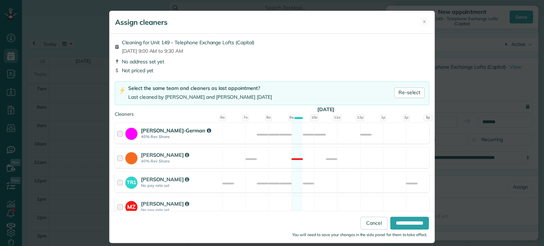
click at [380, 137] on div "Christina Wright-German 40% Rev Share Not available" at bounding box center [272, 133] width 315 height 21
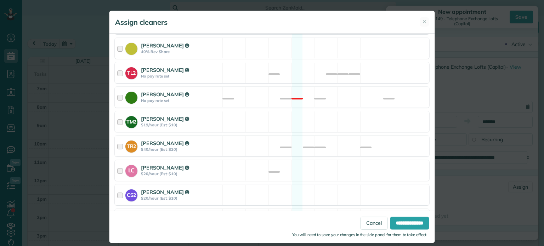
scroll to position [323, 0]
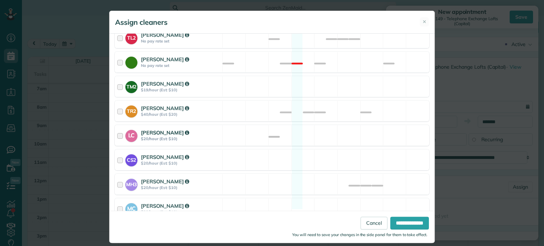
click at [381, 129] on div "LC Laura Chavez $20/hour (Est: $10) Available" at bounding box center [272, 135] width 315 height 21
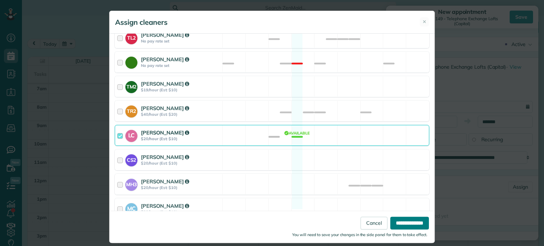
click at [419, 226] on input "**********" at bounding box center [409, 223] width 39 height 13
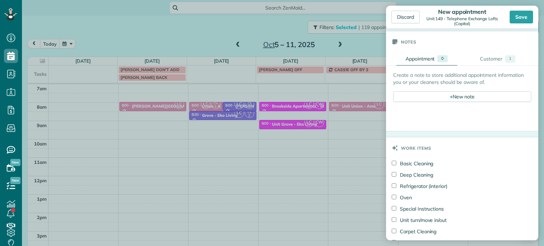
scroll to position [283, 0]
click at [453, 99] on div "Create a note to store additional appointment information you or your cleaners …" at bounding box center [462, 90] width 138 height 40
click at [453, 99] on div "+ New note" at bounding box center [462, 95] width 138 height 11
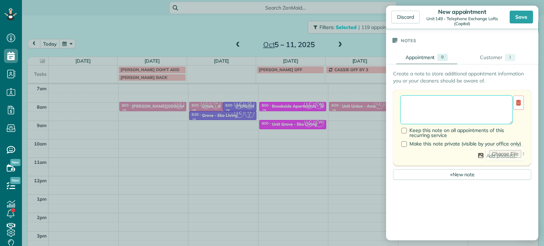
click at [451, 99] on textarea at bounding box center [456, 109] width 113 height 29
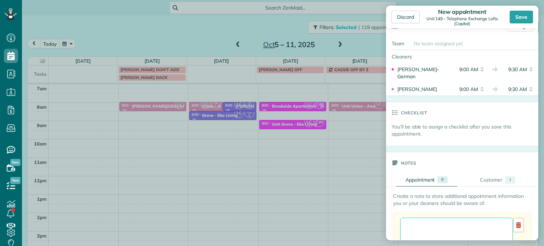
scroll to position [142, 0]
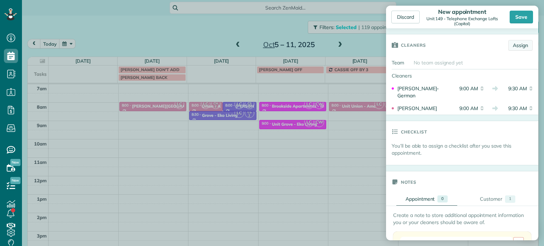
click at [509, 47] on link "Assign" at bounding box center [520, 45] width 24 height 11
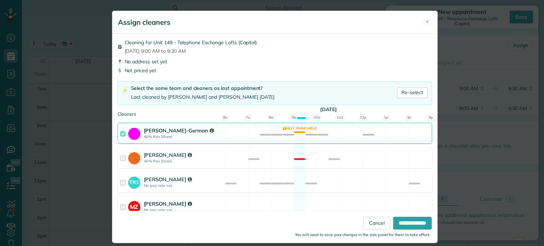
click at [377, 199] on div "MZ Mark Zollo No pay rate set Available" at bounding box center [275, 206] width 315 height 21
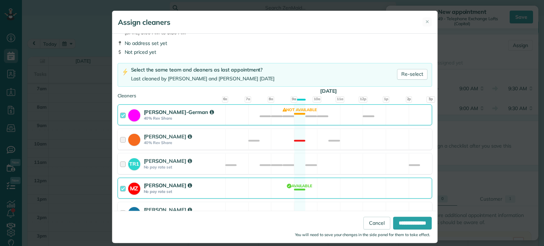
scroll to position [35, 0]
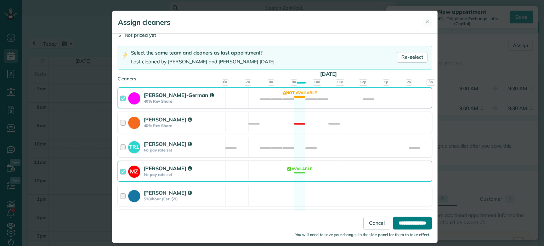
click at [406, 220] on input "**********" at bounding box center [412, 223] width 39 height 13
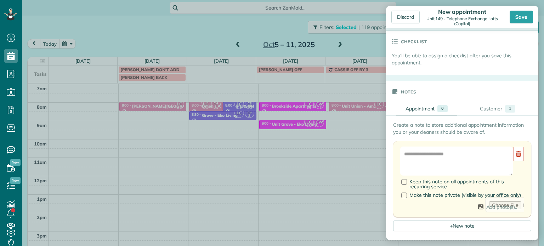
scroll to position [248, 0]
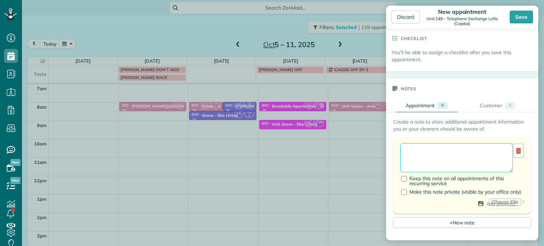
click at [452, 158] on textarea at bounding box center [456, 157] width 113 height 29
paste textarea "**********"
paste textarea "********"
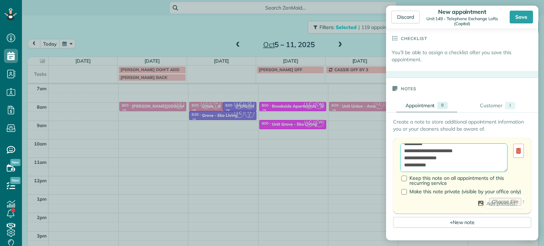
paste textarea "**********"
click at [443, 169] on textarea "**********" at bounding box center [453, 157] width 107 height 29
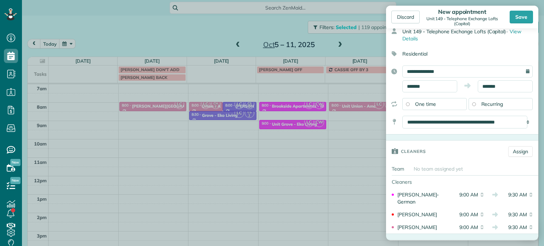
scroll to position [0, 0]
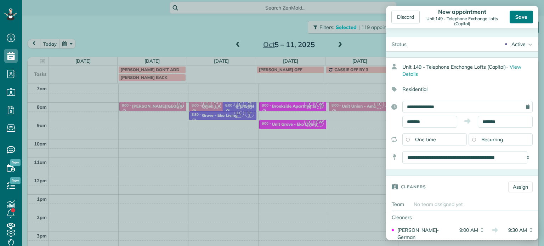
type textarea "**********"
click at [528, 12] on div "Save" at bounding box center [521, 17] width 23 height 13
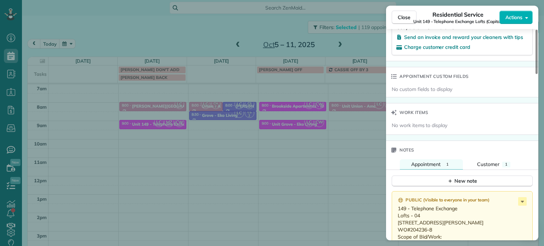
scroll to position [571, 0]
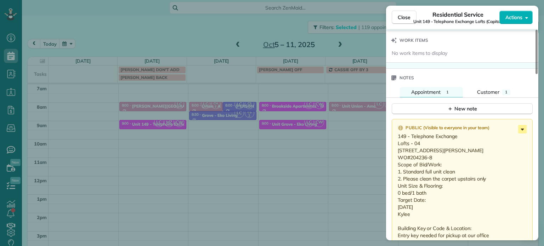
click at [526, 130] on icon at bounding box center [522, 129] width 9 height 9
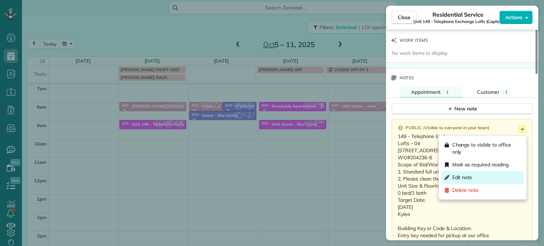
click at [495, 177] on span "Edit note" at bounding box center [486, 177] width 69 height 7
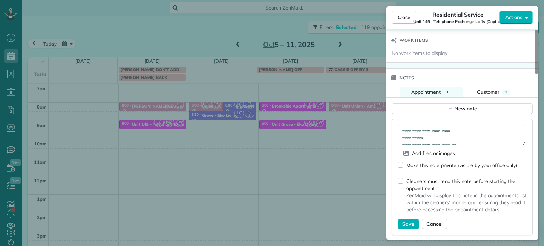
click at [483, 134] on textarea "**********" at bounding box center [462, 135] width 128 height 21
type textarea "**********"
click at [408, 224] on span "Save" at bounding box center [408, 224] width 12 height 7
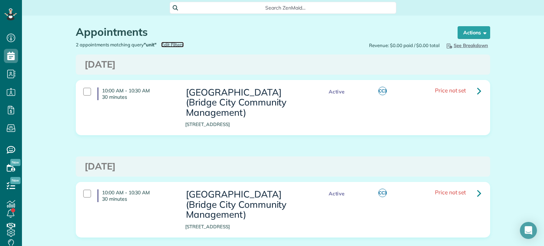
click at [171, 44] on span "Edit Filters" at bounding box center [172, 45] width 23 height 6
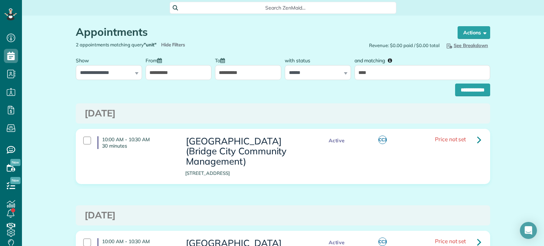
click at [235, 69] on input "**********" at bounding box center [248, 72] width 66 height 15
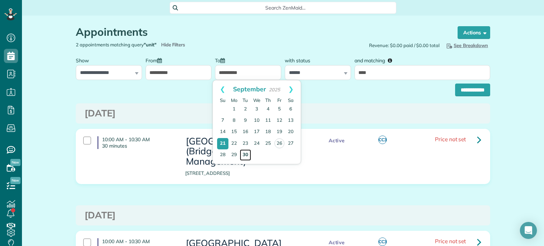
click at [245, 153] on link "30" at bounding box center [245, 155] width 11 height 11
type input "**********"
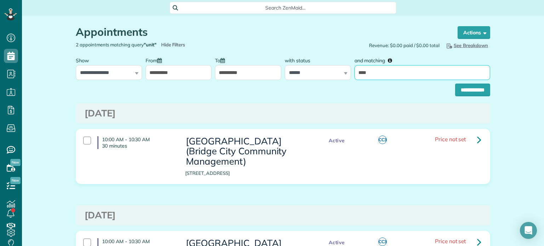
drag, startPoint x: 386, startPoint y: 70, endPoint x: 348, endPoint y: 78, distance: 39.1
click at [348, 78] on div "**********" at bounding box center [283, 66] width 418 height 27
type input "**********"
click at [455, 91] on input "**********" at bounding box center [472, 90] width 35 height 13
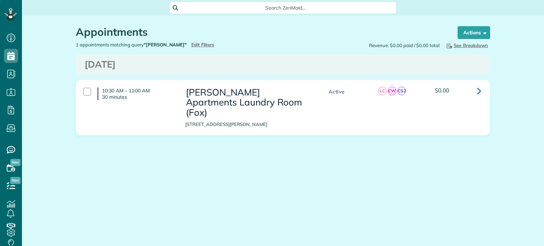
scroll to position [3, 3]
click at [194, 45] on span "Edit Filters" at bounding box center [202, 45] width 23 height 6
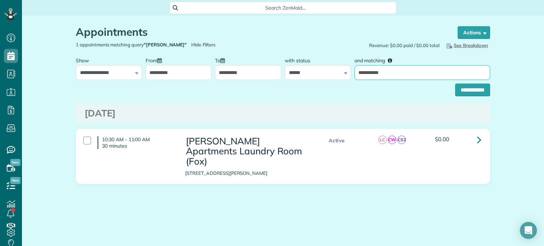
drag, startPoint x: 386, startPoint y: 72, endPoint x: 354, endPoint y: 76, distance: 32.5
click at [354, 76] on div "**********" at bounding box center [422, 66] width 139 height 27
type input "*******"
click at [464, 90] on input "**********" at bounding box center [472, 90] width 35 height 13
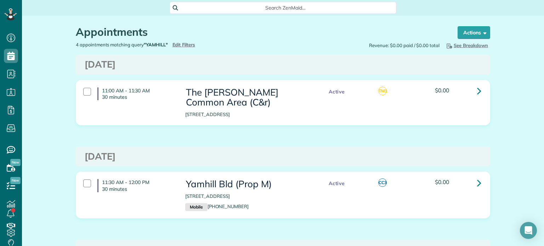
click at [184, 41] on div "Appointments the List View [2 min]" at bounding box center [260, 33] width 368 height 15
click at [184, 44] on span "Edit Filters" at bounding box center [184, 45] width 23 height 6
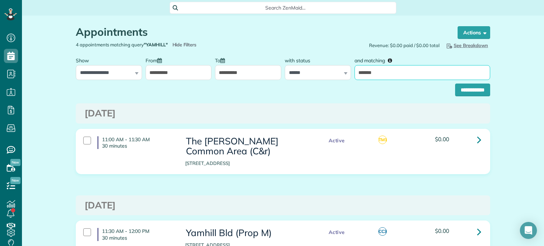
drag, startPoint x: 385, startPoint y: 71, endPoint x: 351, endPoint y: 73, distance: 34.8
click at [353, 73] on div "and matching *******" at bounding box center [422, 66] width 139 height 27
type input "**********"
click at [466, 91] on input "**********" at bounding box center [472, 90] width 35 height 13
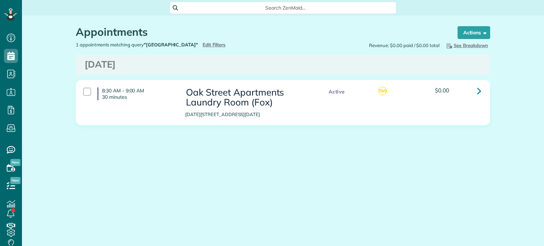
scroll to position [3, 3]
click at [203, 45] on span "Edit Filters" at bounding box center [214, 45] width 23 height 6
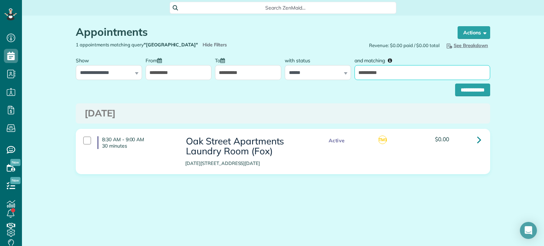
drag, startPoint x: 389, startPoint y: 74, endPoint x: 353, endPoint y: 74, distance: 35.8
click at [353, 74] on div "**********" at bounding box center [422, 66] width 139 height 27
type input "*******"
click at [456, 85] on input "**********" at bounding box center [472, 90] width 35 height 13
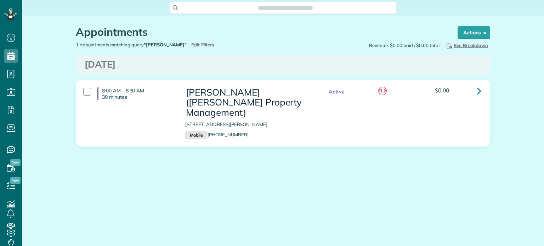
scroll to position [3, 3]
